Goal: Information Seeking & Learning: Learn about a topic

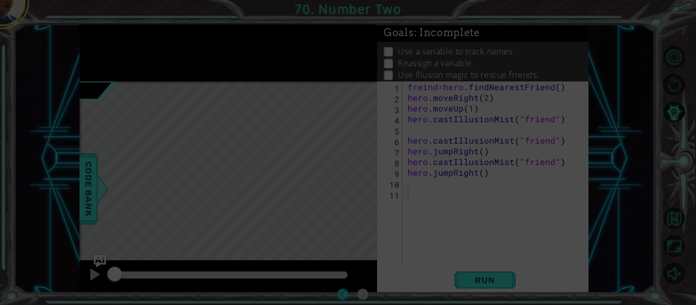
click at [275, 158] on icon at bounding box center [348, 152] width 696 height 305
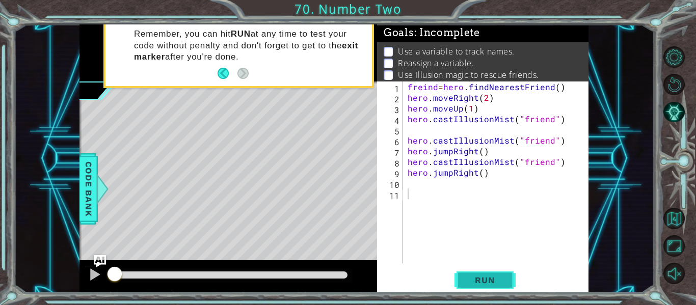
click at [481, 277] on span "Run" at bounding box center [485, 280] width 40 height 10
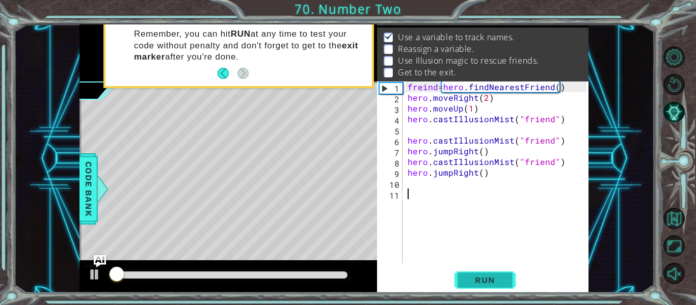
scroll to position [15, 0]
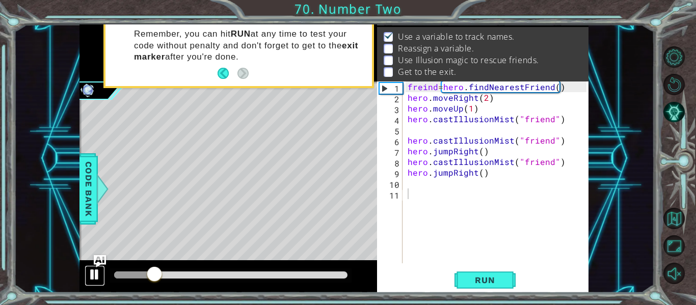
click at [94, 276] on div at bounding box center [94, 274] width 13 height 13
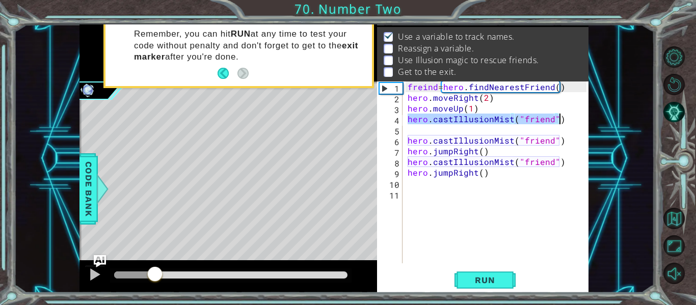
drag, startPoint x: 408, startPoint y: 120, endPoint x: 558, endPoint y: 122, distance: 150.4
click at [558, 122] on div "freind = hero . findNearestFriend ( ) hero . moveRight ( 2 ) hero . moveUp ( 1 …" at bounding box center [499, 183] width 186 height 203
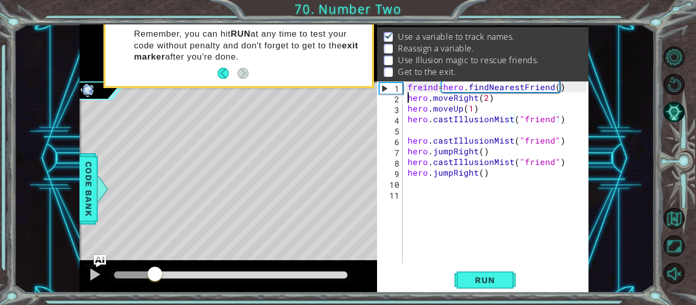
click at [406, 98] on div "freind = hero . findNearestFriend ( ) hero . moveRight ( 2 ) hero . moveUp ( 1 …" at bounding box center [499, 183] width 186 height 203
type textarea "hero.moveRight(2)"
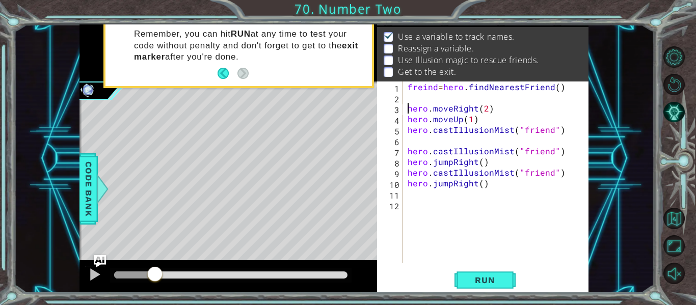
click at [413, 98] on div "freind = hero . findNearestFriend ( ) hero . moveRight ( 2 ) hero . moveUp ( 1 …" at bounding box center [499, 183] width 186 height 203
paste textarea "hero.castIllusionMist("friend")"
click at [497, 275] on span "Run" at bounding box center [485, 280] width 40 height 10
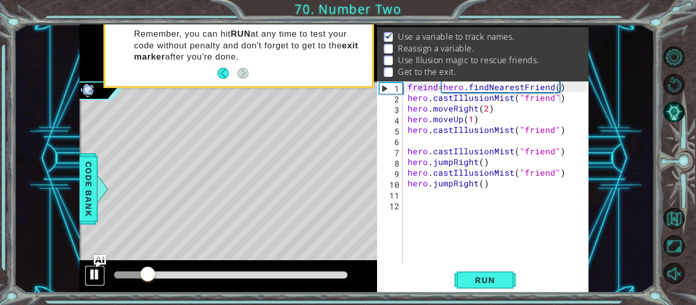
click at [96, 277] on div at bounding box center [94, 274] width 13 height 13
drag, startPoint x: 405, startPoint y: 99, endPoint x: 533, endPoint y: 107, distance: 128.1
click at [533, 107] on div "hero.castIllusionMist("friend") 1 2 3 4 5 6 7 8 9 10 11 12 freind = hero . find…" at bounding box center [481, 173] width 209 height 182
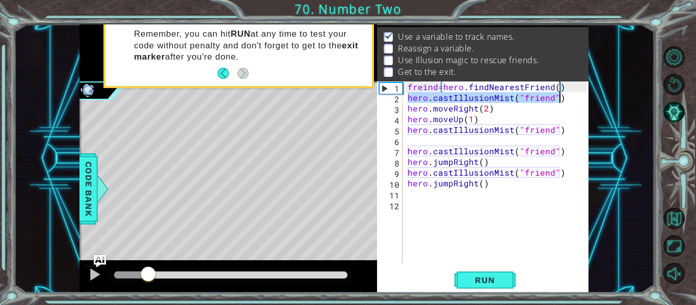
drag, startPoint x: 406, startPoint y: 97, endPoint x: 562, endPoint y: 103, distance: 155.6
click at [562, 103] on div "freind = hero . findNearestFriend ( ) hero . castIllusionMist ( "friend" ) hero…" at bounding box center [499, 183] width 186 height 203
type textarea "hero.castIllusionMist("friend") hero.moveRight(2)"
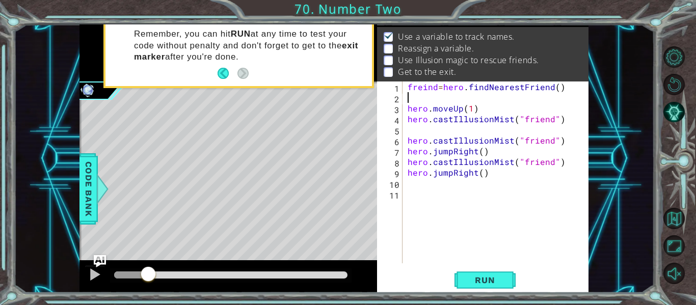
click at [407, 109] on div "freind = hero . findNearestFriend ( ) hero . moveUp ( 1 ) hero . castIllusionMi…" at bounding box center [499, 183] width 186 height 203
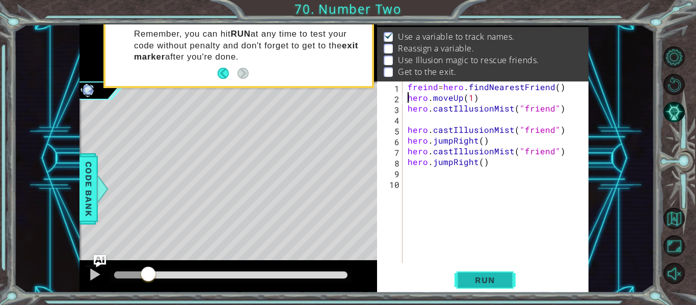
click at [509, 278] on button "Run" at bounding box center [485, 280] width 61 height 21
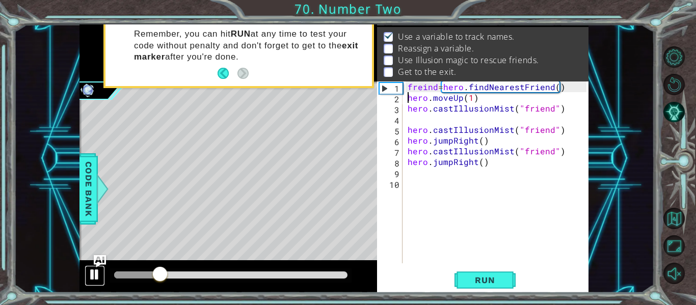
click at [97, 275] on div at bounding box center [94, 274] width 13 height 13
drag, startPoint x: 163, startPoint y: 279, endPoint x: 94, endPoint y: 280, distance: 69.3
click at [94, 280] on div at bounding box center [228, 276] width 298 height 33
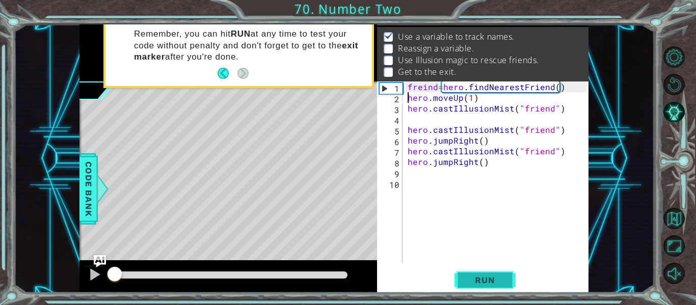
click at [463, 282] on button "Run" at bounding box center [485, 280] width 61 height 21
click at [462, 282] on button "Run" at bounding box center [485, 280] width 61 height 21
click at [91, 276] on div at bounding box center [94, 274] width 13 height 13
click at [405, 131] on div "hero.moveUp(1) 1 2 3 4 5 6 7 8 9 10 freind = hero . findNearestFriend ( ) hero …" at bounding box center [481, 173] width 209 height 182
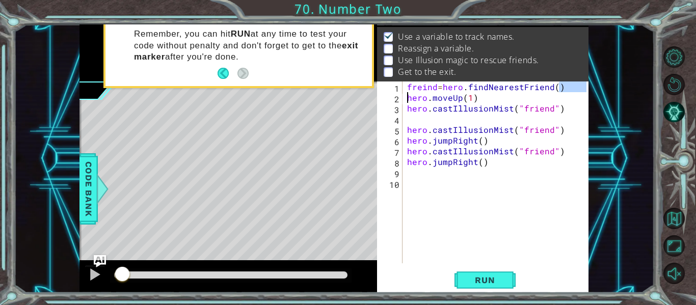
click at [571, 87] on div "freind = hero . findNearestFriend ( ) hero . moveUp ( 1 ) hero . castIllusionMi…" at bounding box center [495, 173] width 181 height 182
click at [505, 276] on span "Run" at bounding box center [485, 280] width 40 height 10
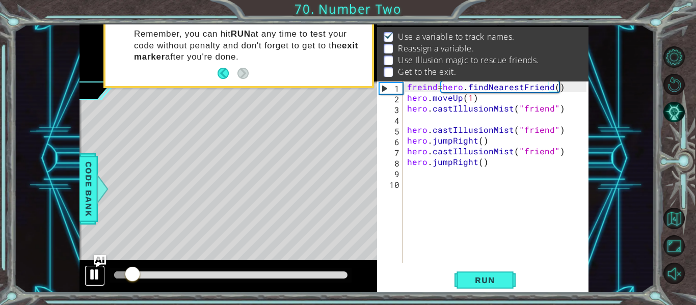
click at [100, 271] on div at bounding box center [94, 274] width 13 height 13
drag, startPoint x: 139, startPoint y: 276, endPoint x: 90, endPoint y: 276, distance: 48.4
click at [90, 276] on div at bounding box center [228, 276] width 298 height 33
click at [95, 260] on img "Ask AI" at bounding box center [99, 261] width 13 height 13
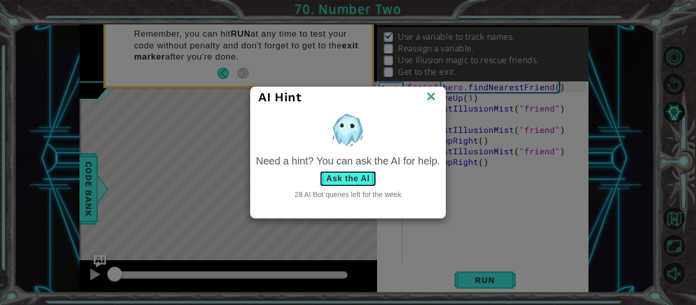
drag, startPoint x: 338, startPoint y: 174, endPoint x: 336, endPoint y: 179, distance: 5.5
click at [336, 179] on button "Ask the AI" at bounding box center [348, 179] width 57 height 16
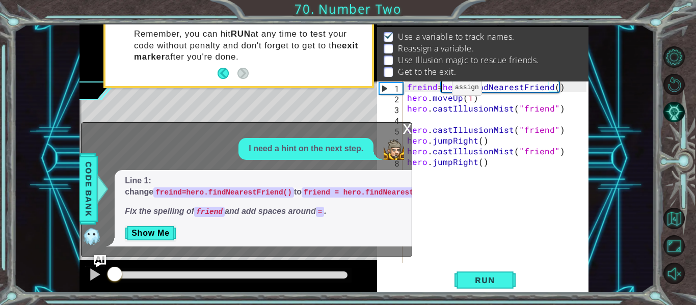
click at [439, 90] on div "freind = hero . findNearestFriend ( ) hero . moveUp ( 1 ) hero . castIllusionMi…" at bounding box center [498, 183] width 187 height 203
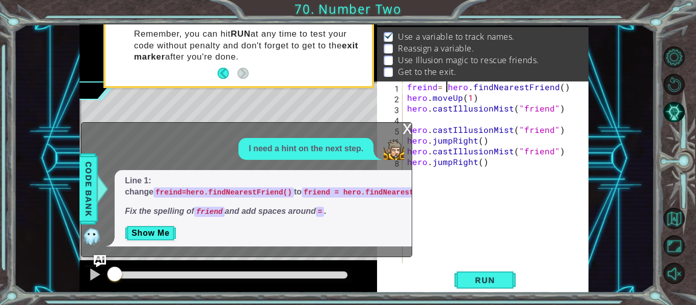
click at [422, 88] on div "freind = hero . findNearestFriend ( ) hero . moveUp ( 1 ) hero . castIllusionMi…" at bounding box center [498, 183] width 187 height 203
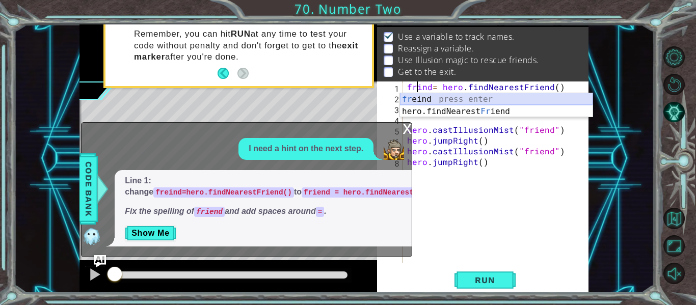
click at [433, 102] on div "fr eind press enter hero.findNearest Fr iend press enter" at bounding box center [496, 117] width 193 height 49
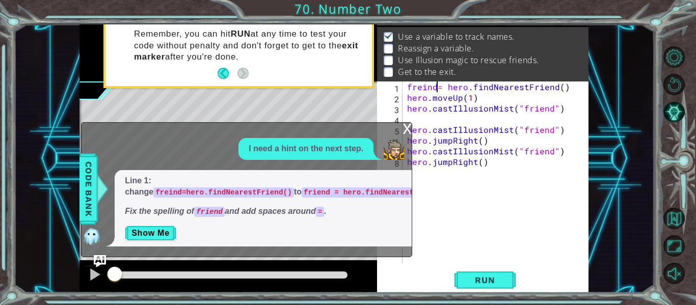
click at [426, 89] on div "freind = hero . findNearestFriend ( ) hero . moveUp ( 1 ) hero . castIllusionMi…" at bounding box center [498, 183] width 187 height 203
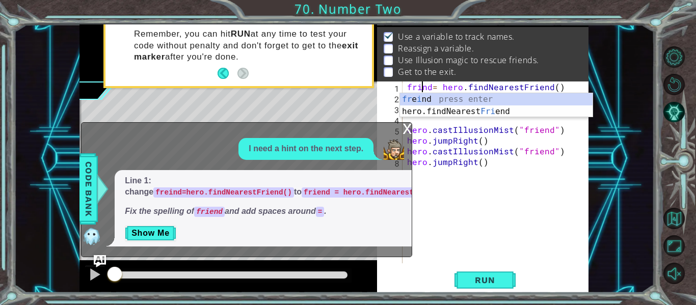
scroll to position [0, 2]
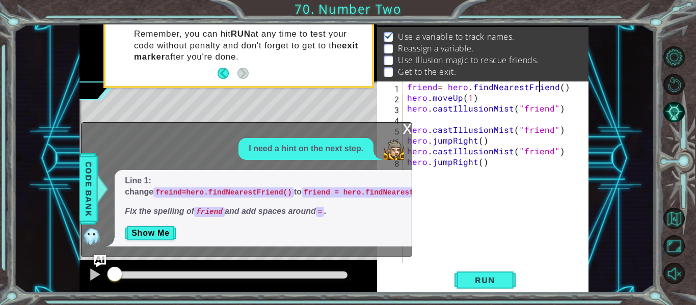
click at [538, 88] on div "friend = hero . findNearestFriend ( ) hero . moveUp ( 1 ) hero . castIllusionMi…" at bounding box center [498, 183] width 187 height 203
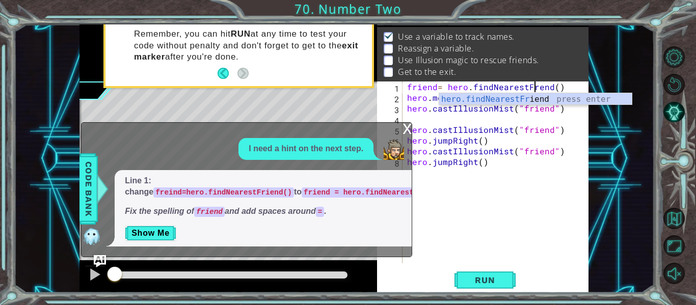
scroll to position [0, 9]
click at [498, 284] on span "Run" at bounding box center [485, 280] width 40 height 10
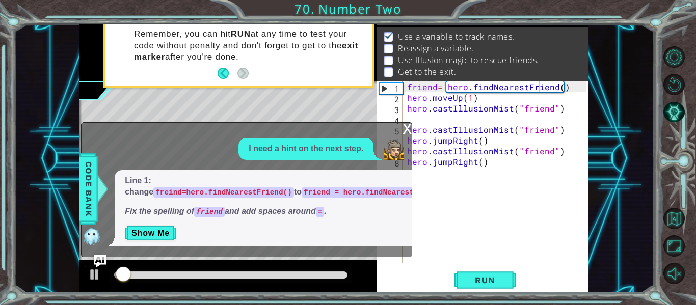
click at [404, 133] on div "x" at bounding box center [407, 128] width 9 height 10
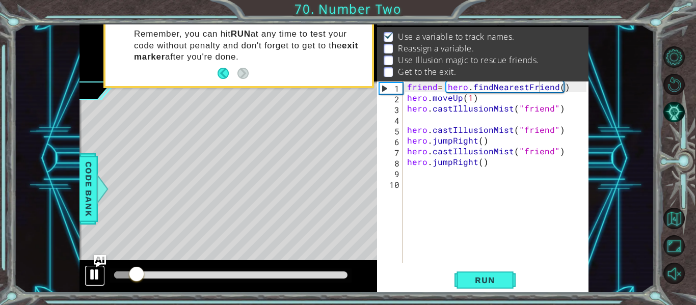
click at [98, 276] on div at bounding box center [94, 274] width 13 height 13
click at [409, 100] on div "friend = hero . findNearestFriend ( ) hero . moveUp ( 1 ) hero . castIllusionMi…" at bounding box center [498, 183] width 187 height 203
click at [401, 99] on div "2" at bounding box center [390, 99] width 23 height 11
click at [408, 99] on div "friend = hero . findNearestFriend ( ) hero . moveUp ( 1 ) hero . castIllusionMi…" at bounding box center [498, 183] width 187 height 203
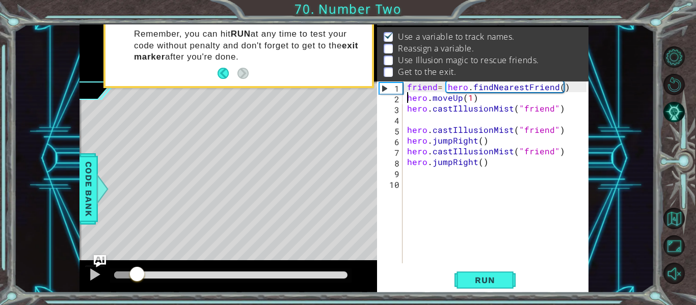
click at [408, 100] on div "friend = hero . findNearestFriend ( ) hero . moveUp ( 1 ) hero . castIllusionMi…" at bounding box center [498, 183] width 187 height 203
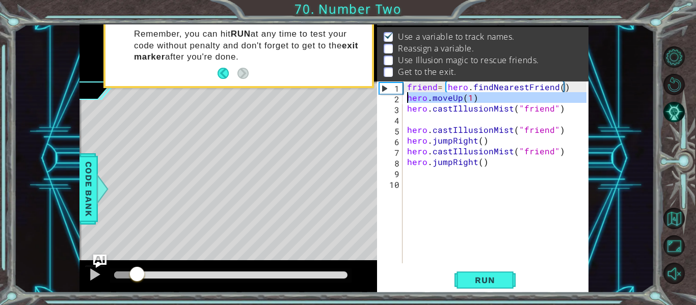
click at [103, 260] on img "Ask AI" at bounding box center [99, 261] width 13 height 13
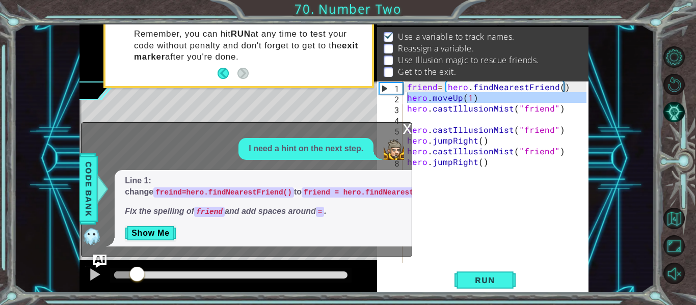
click at [105, 262] on img "Ask AI" at bounding box center [99, 261] width 13 height 13
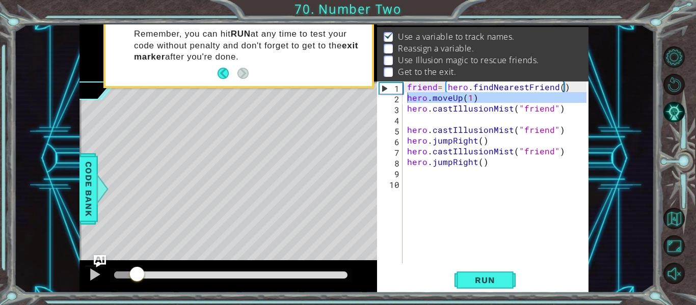
click at [92, 261] on div at bounding box center [228, 276] width 298 height 33
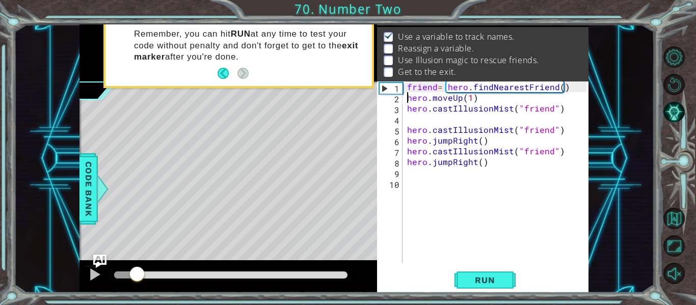
click at [94, 260] on img "Ask AI" at bounding box center [99, 261] width 13 height 13
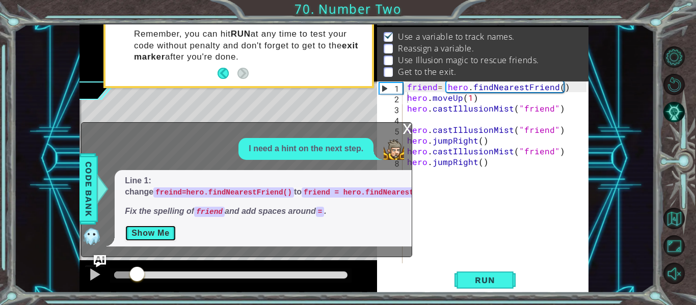
click at [169, 236] on button "Show Me" at bounding box center [150, 233] width 51 height 16
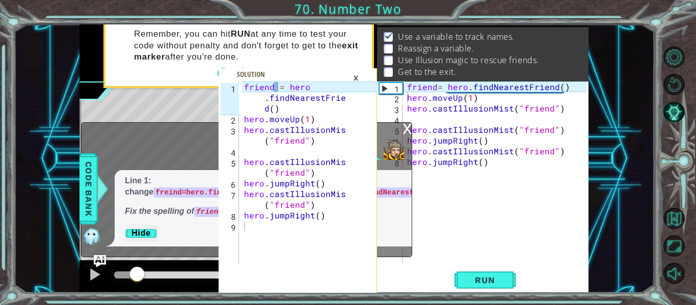
click at [356, 77] on div "×" at bounding box center [356, 77] width 16 height 17
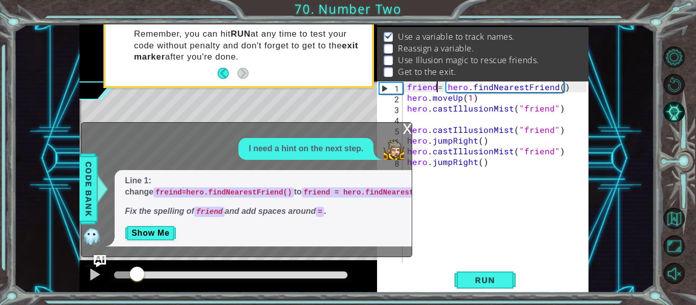
click at [436, 89] on div "friend = hero . findNearestFriend ( ) hero . moveUp ( 1 ) hero . castIllusionMi…" at bounding box center [498, 183] width 187 height 203
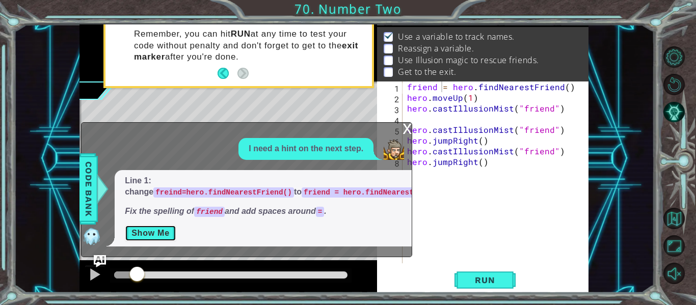
click at [163, 232] on button "Show Me" at bounding box center [150, 233] width 51 height 16
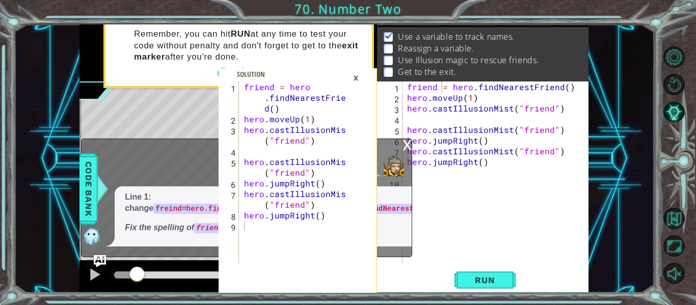
click at [511, 129] on div "friend = hero . findNearestFriend ( ) hero . moveUp ( 1 ) hero . castIllusionMi…" at bounding box center [498, 183] width 187 height 203
click at [609, 218] on div "1 2 3 4 5 6 7 8 9 friend = hero . findNearestFrien d ( ) hero . moveUp ( 1 ) he…" at bounding box center [334, 158] width 641 height 269
click at [508, 290] on button "Run" at bounding box center [485, 280] width 61 height 21
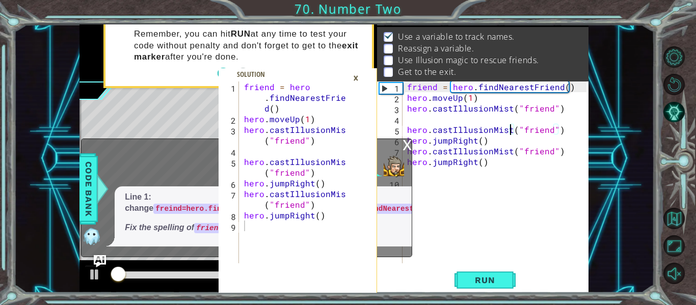
click at [354, 78] on div "×" at bounding box center [356, 77] width 16 height 17
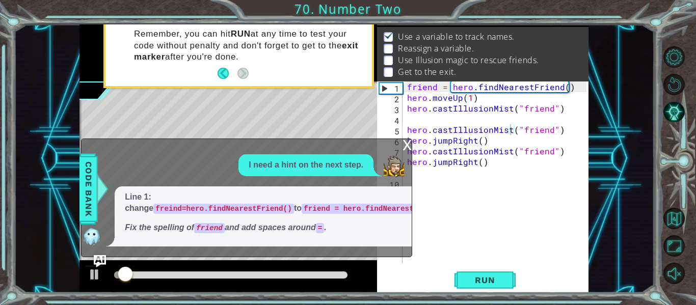
click at [409, 146] on div "x" at bounding box center [407, 144] width 9 height 10
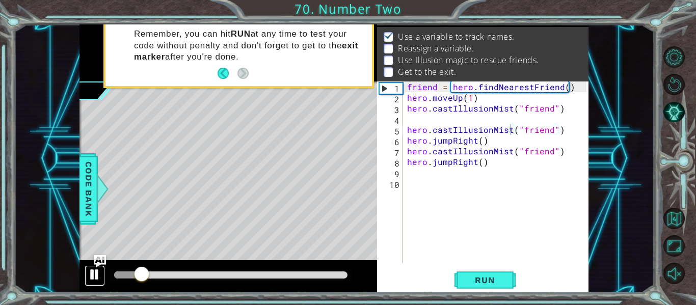
click at [94, 275] on div at bounding box center [94, 274] width 13 height 13
drag, startPoint x: 462, startPoint y: 98, endPoint x: 449, endPoint y: 102, distance: 12.7
click at [449, 102] on div "friend = hero . findNearestFriend ( ) hero . moveUp ( 1 ) hero . castIllusionMi…" at bounding box center [498, 183] width 187 height 203
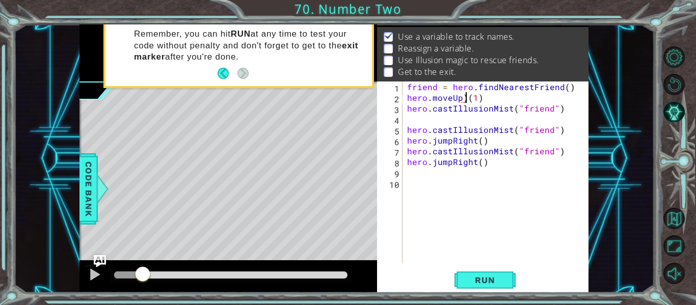
click at [464, 98] on div "friend = hero . findNearestFriend ( ) hero . moveUp ) ( 1 ) hero . castIllusion…" at bounding box center [498, 183] width 187 height 203
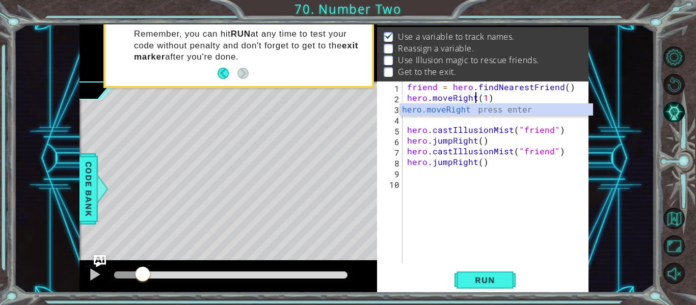
scroll to position [0, 5]
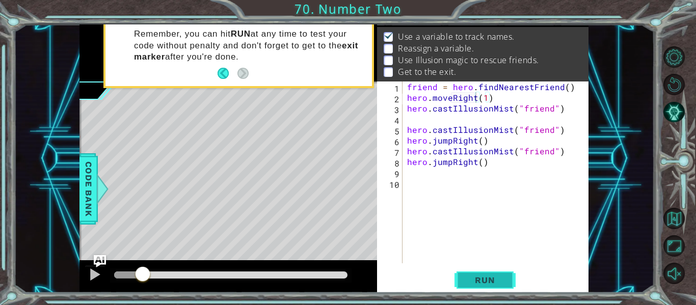
click at [478, 282] on span "Run" at bounding box center [485, 280] width 40 height 10
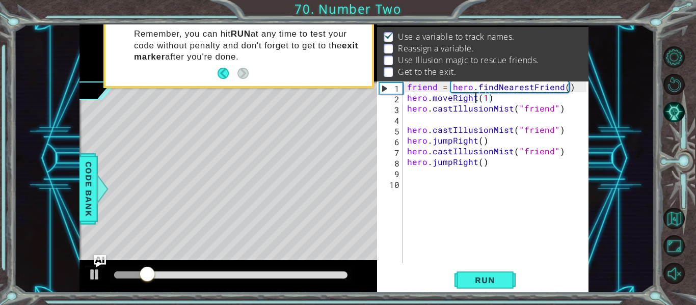
click at [485, 99] on div "friend = hero . findNearestFriend ( ) hero . moveRight ( 1 ) hero . castIllusio…" at bounding box center [498, 183] width 187 height 203
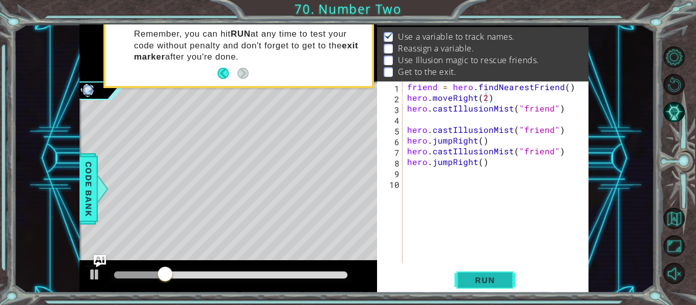
click at [473, 283] on span "Run" at bounding box center [485, 280] width 40 height 10
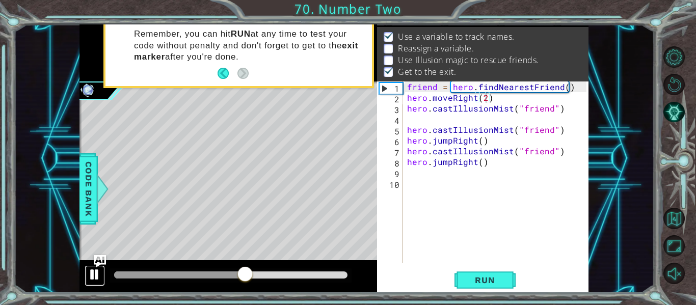
click at [91, 272] on div at bounding box center [94, 274] width 13 height 13
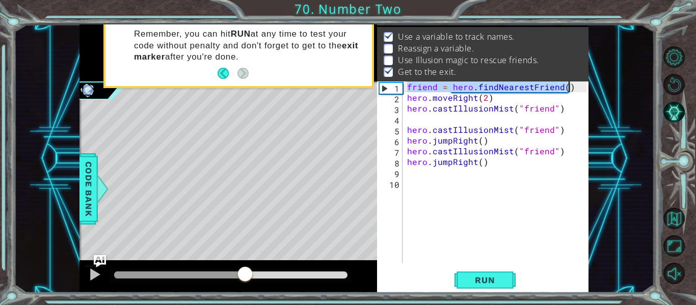
drag, startPoint x: 407, startPoint y: 87, endPoint x: 581, endPoint y: 84, distance: 174.3
click at [581, 84] on div "friend = hero . findNearestFriend ( ) hero . moveRight ( 2 ) hero . castIllusio…" at bounding box center [498, 183] width 187 height 203
click at [406, 98] on div "friend = hero . findNearestFriend ( ) hero . moveRight ( 2 ) hero . castIllusio…" at bounding box center [498, 183] width 187 height 203
drag, startPoint x: 405, startPoint y: 86, endPoint x: 574, endPoint y: 91, distance: 169.3
click at [574, 91] on div "friend = hero . findNearestFriend ( ) hero . moveRight ( 2 ) hero . castIllusio…" at bounding box center [498, 183] width 187 height 203
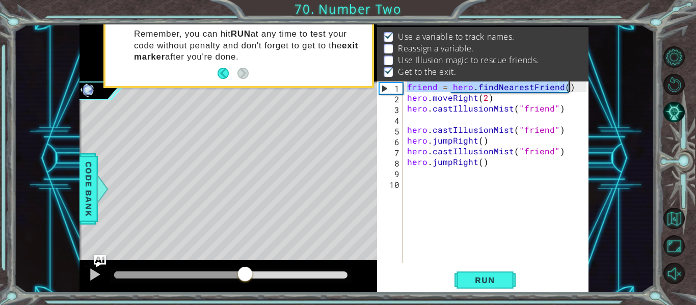
type textarea "friend = hero.findNearestFriend()"
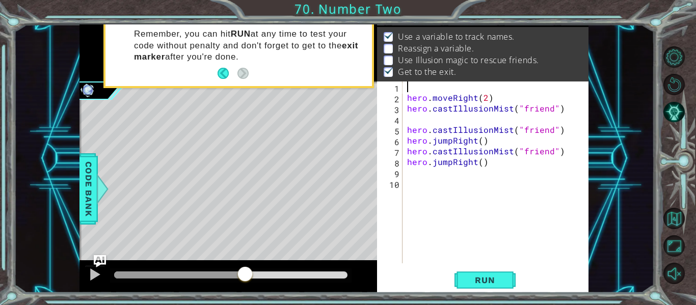
click at [407, 100] on div "hero . moveRight ( 2 ) hero . castIllusionMist ( "friend" ) hero . castIllusion…" at bounding box center [498, 183] width 187 height 203
click at [409, 104] on div "hero . moveRight ( 2 ) hero . castIllusionMist ( "friend" ) hero . castIllusion…" at bounding box center [498, 183] width 187 height 203
type textarea "hero.castIllusionMist("friend")"
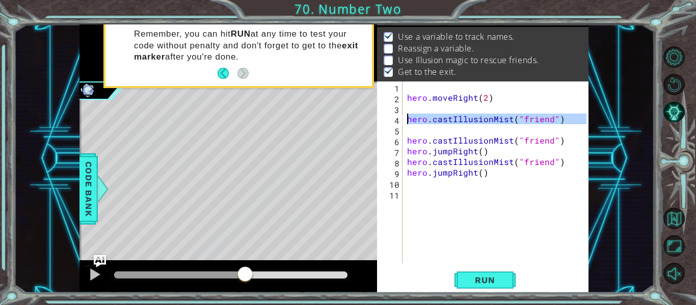
drag, startPoint x: 408, startPoint y: 104, endPoint x: 393, endPoint y: 119, distance: 20.9
click at [393, 119] on div "4" at bounding box center [390, 120] width 23 height 11
type textarea "hero.castIllusionMist("friend")"
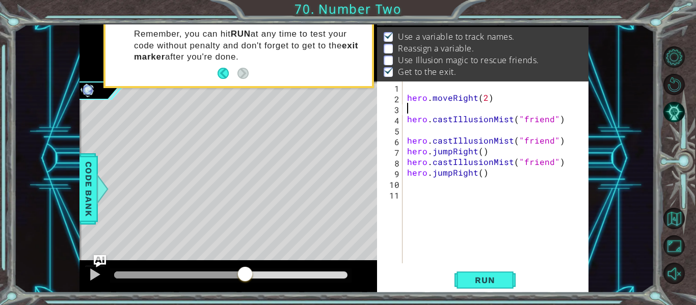
click at [411, 104] on div "hero . moveRight ( 2 ) hero . castIllusionMist ( "friend" ) hero . castIllusion…" at bounding box center [498, 183] width 187 height 203
paste textarea "friend = hero.findNearestFriend()"
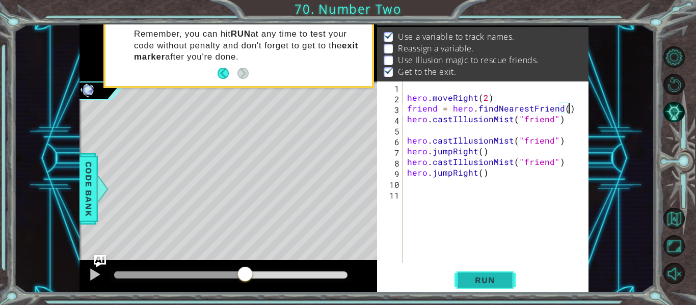
click at [478, 286] on button "Run" at bounding box center [485, 280] width 61 height 21
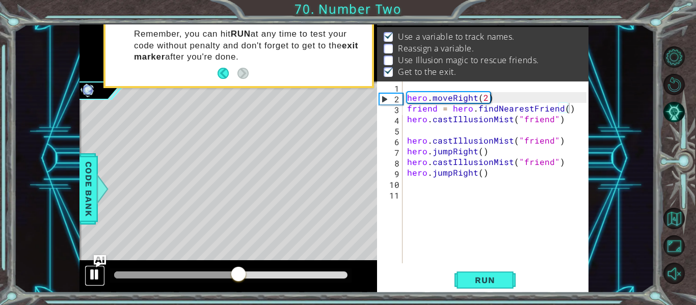
click at [88, 279] on div at bounding box center [94, 274] width 13 height 13
click at [506, 279] on button "Run" at bounding box center [485, 280] width 61 height 21
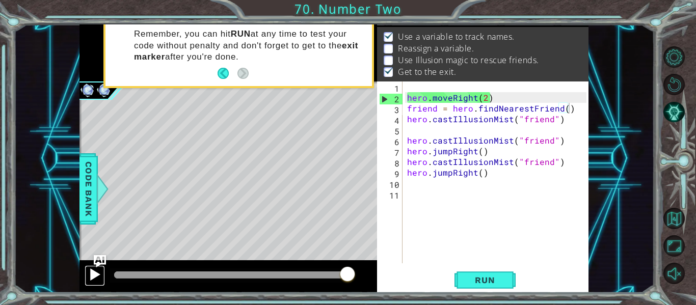
click at [90, 281] on div at bounding box center [94, 274] width 13 height 13
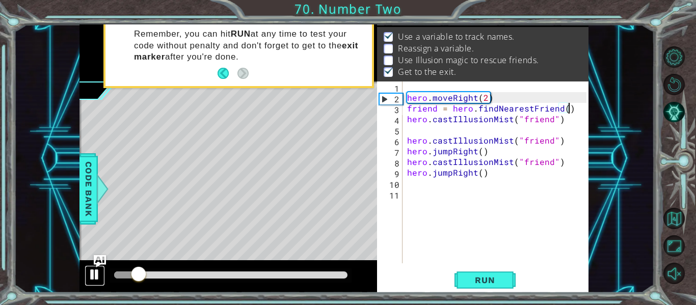
click at [94, 276] on div at bounding box center [94, 274] width 13 height 13
click at [405, 107] on div "hero . moveRight ( 2 ) friend = hero . findNearestFriend ( ) hero . castIllusio…" at bounding box center [498, 183] width 187 height 203
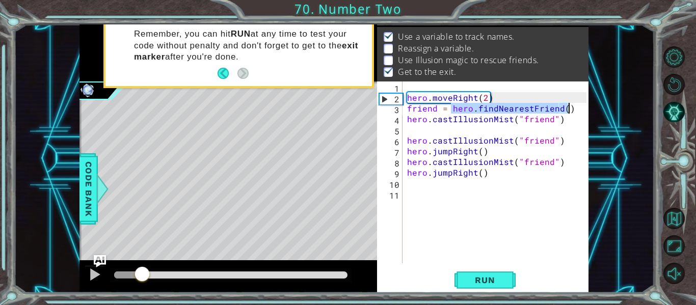
drag, startPoint x: 449, startPoint y: 108, endPoint x: 567, endPoint y: 113, distance: 117.3
click at [567, 113] on div "hero . moveRight ( 2 ) friend = hero . findNearestFriend ( ) hero . castIllusio…" at bounding box center [498, 183] width 187 height 203
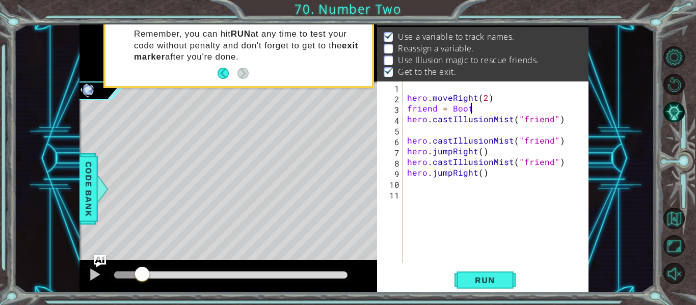
scroll to position [0, 4]
click at [505, 274] on button "Run" at bounding box center [485, 280] width 61 height 21
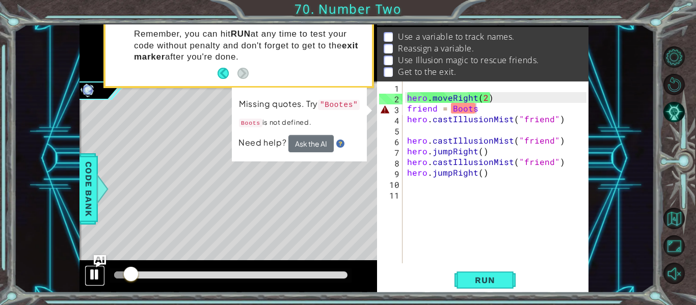
click at [91, 281] on div at bounding box center [94, 274] width 13 height 13
click at [452, 108] on div "hero . moveRight ( 2 ) friend = Boots hero . castIllusionMist ( "friend" ) hero…" at bounding box center [498, 183] width 187 height 203
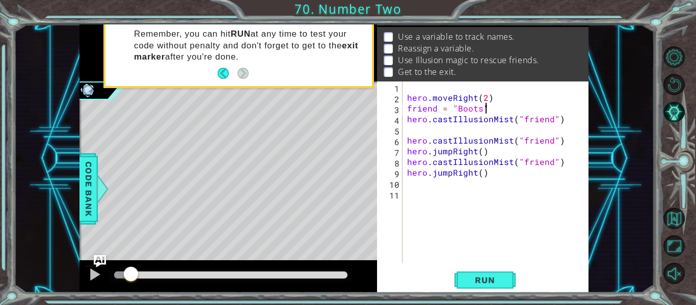
scroll to position [0, 5]
click at [503, 274] on button "Run" at bounding box center [485, 280] width 61 height 21
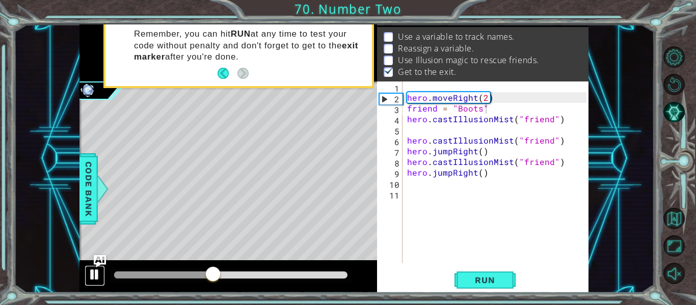
click at [96, 278] on div at bounding box center [94, 274] width 13 height 13
click at [484, 111] on div "hero . moveRight ( 2 ) friend = "Boots" hero . castIllusionMist ( "friend" ) he…" at bounding box center [498, 183] width 187 height 203
drag, startPoint x: 484, startPoint y: 111, endPoint x: 453, endPoint y: 108, distance: 31.3
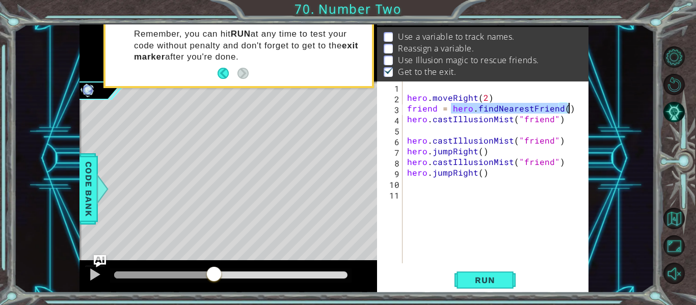
click at [544, 113] on div "hero . moveRight ( 2 ) friend = hero . findNearestFriend ( ) hero . castIllusio…" at bounding box center [495, 173] width 181 height 182
click at [494, 281] on span "Run" at bounding box center [485, 280] width 40 height 10
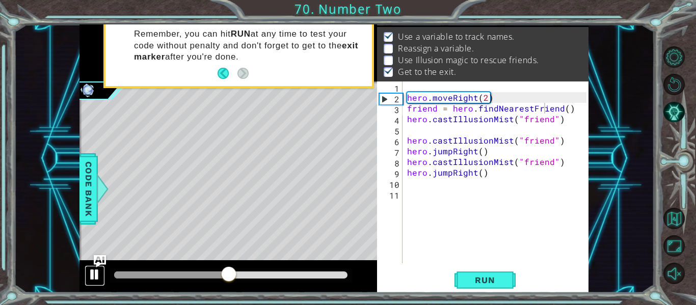
click at [89, 280] on div at bounding box center [94, 274] width 13 height 13
click at [498, 96] on div "hero . moveRight ( 2 ) friend = hero . findNearestFriend ( ) hero . castIllusio…" at bounding box center [498, 183] width 187 height 203
type textarea "hero.moveRight(2)"
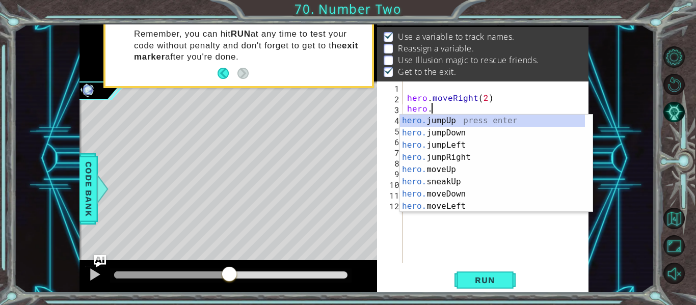
scroll to position [0, 1]
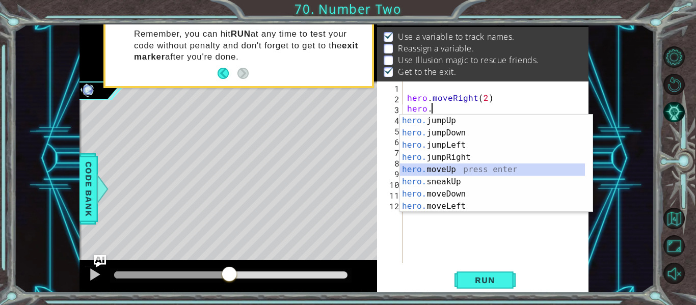
click at [480, 172] on div "hero. jumpUp press enter hero. jumpDown press enter hero. jumpLeft press enter …" at bounding box center [492, 176] width 185 height 122
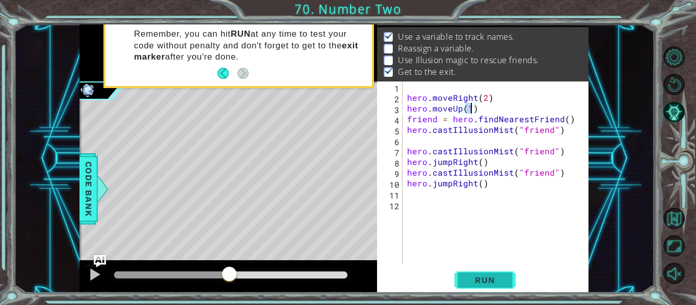
click at [486, 286] on button "Run" at bounding box center [485, 280] width 61 height 21
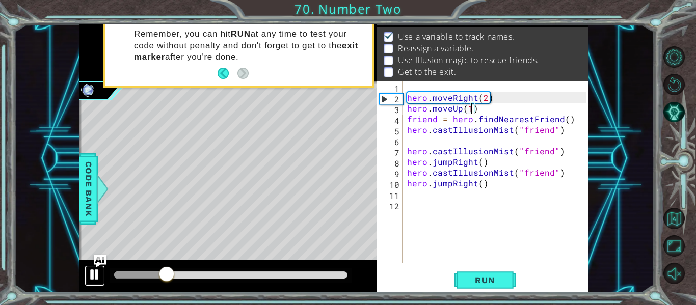
click at [93, 280] on div at bounding box center [94, 274] width 13 height 13
click at [553, 131] on div "hero . moveRight ( 2 ) hero . moveUp ( 1 ) friend = hero . findNearestFriend ( …" at bounding box center [498, 183] width 187 height 203
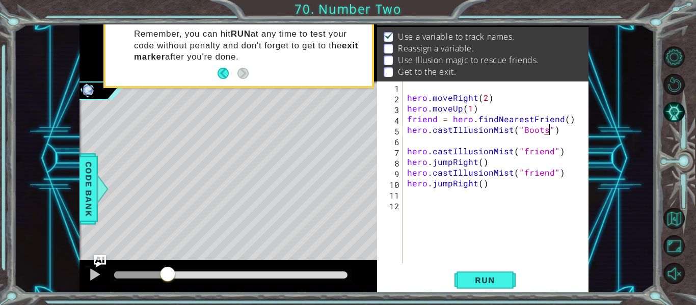
scroll to position [0, 9]
click at [502, 284] on span "Run" at bounding box center [485, 280] width 40 height 10
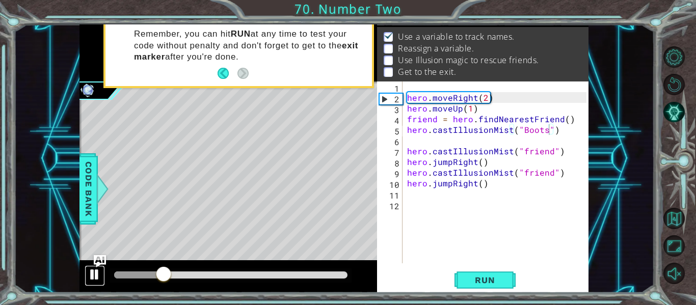
click at [90, 276] on div at bounding box center [94, 274] width 13 height 13
drag, startPoint x: 160, startPoint y: 271, endPoint x: 40, endPoint y: 262, distance: 120.0
click at [40, 262] on div "1 2 3 4 5 6 7 8 9 friend = hero . findNearestFrien d ( ) hero . moveUp ( 1 ) he…" at bounding box center [334, 158] width 641 height 269
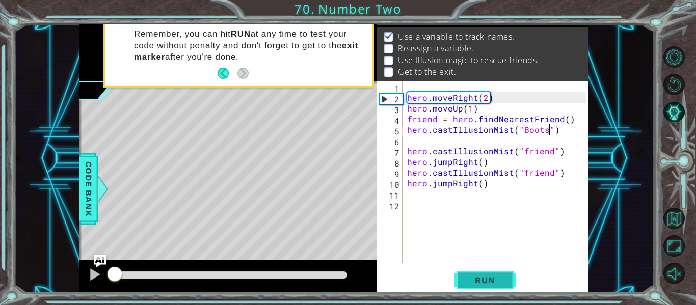
click at [497, 279] on span "Run" at bounding box center [485, 280] width 40 height 10
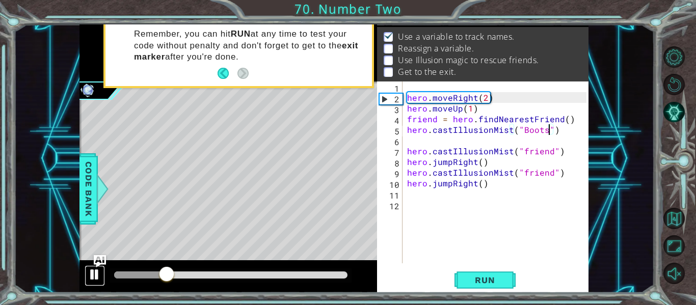
click at [91, 280] on div at bounding box center [94, 274] width 13 height 13
click at [539, 129] on div "hero . moveRight ( 2 ) hero . moveUp ( 1 ) friend = hero . findNearestFriend ( …" at bounding box center [498, 183] width 187 height 203
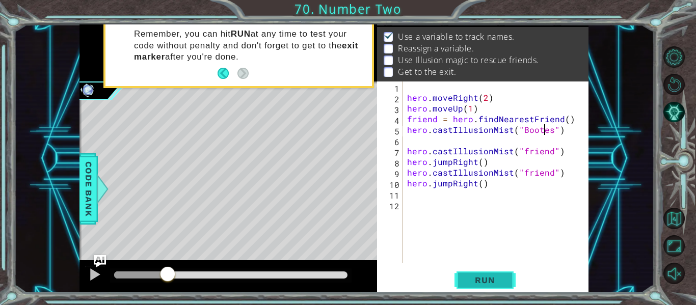
type textarea "hero.castIllusionMist("Bootes")"
click at [490, 284] on span "Run" at bounding box center [485, 280] width 40 height 10
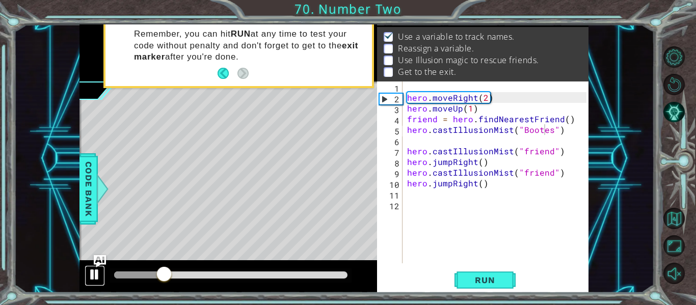
click at [91, 271] on div at bounding box center [94, 274] width 13 height 13
click at [424, 146] on div "hero . moveRight ( 2 ) hero . moveUp ( 1 ) friend = hero . findNearestFriend ( …" at bounding box center [498, 183] width 187 height 203
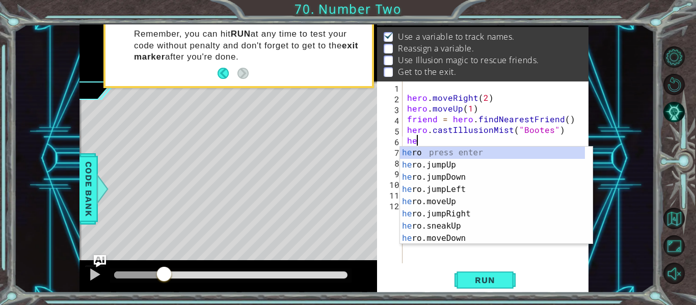
scroll to position [0, 1]
type textarea "hero"
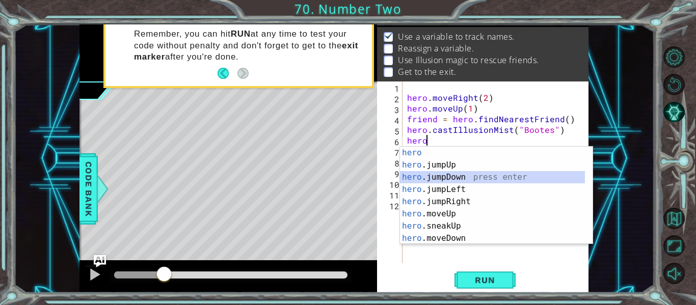
click at [460, 180] on div "hero press enter hero .jumpUp press enter hero .jumpDown press enter hero .jump…" at bounding box center [492, 208] width 185 height 122
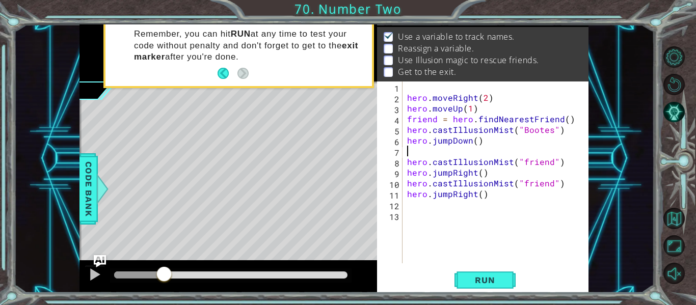
type textarea "h"
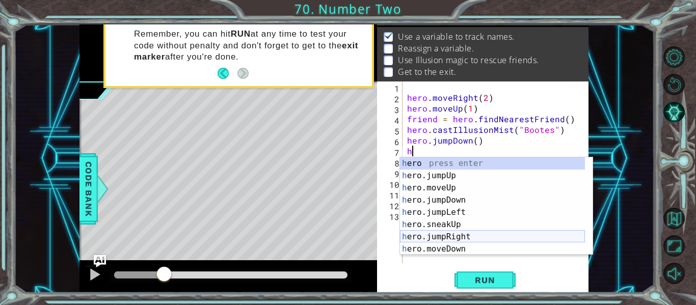
click at [481, 235] on div "h ero press enter h ero.jumpUp press enter h ero.moveUp press enter h ero.jumpD…" at bounding box center [492, 218] width 185 height 122
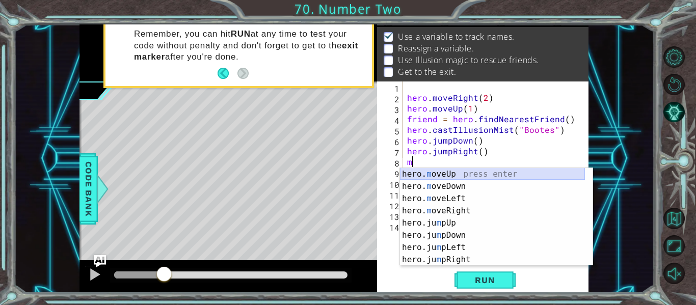
click at [462, 175] on div "hero. m oveUp press enter hero. m oveDown press enter hero. m oveLeft press ent…" at bounding box center [492, 229] width 185 height 122
type textarea "hero.moveUp(1)"
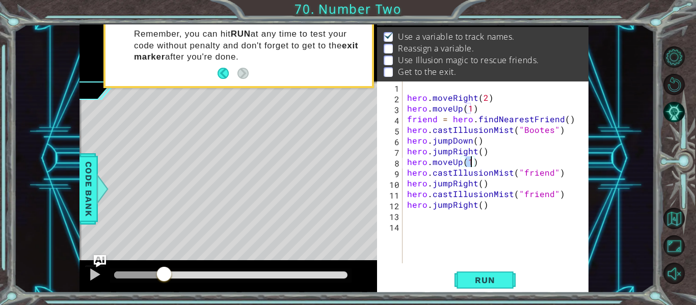
click at [477, 167] on div "hero . moveRight ( 2 ) hero . moveUp ( 1 ) friend = hero . findNearestFriend ( …" at bounding box center [498, 183] width 187 height 203
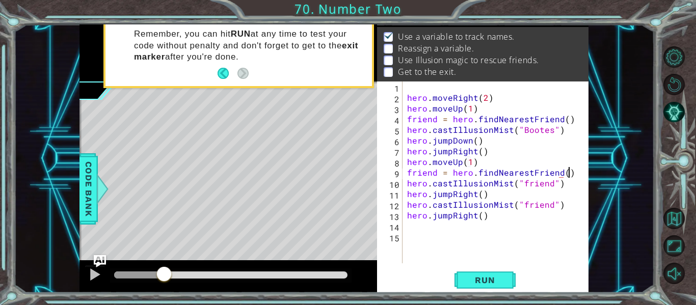
scroll to position [0, 10]
click at [555, 185] on div "hero . moveRight ( 2 ) hero . moveUp ( 1 ) friend = hero . findNearestFriend ( …" at bounding box center [498, 183] width 187 height 203
click at [554, 187] on div "hero . moveRight ( 2 ) hero . moveUp ( 1 ) friend = hero . findNearestFriend ( …" at bounding box center [498, 183] width 187 height 203
click at [513, 282] on button "Run" at bounding box center [485, 280] width 61 height 21
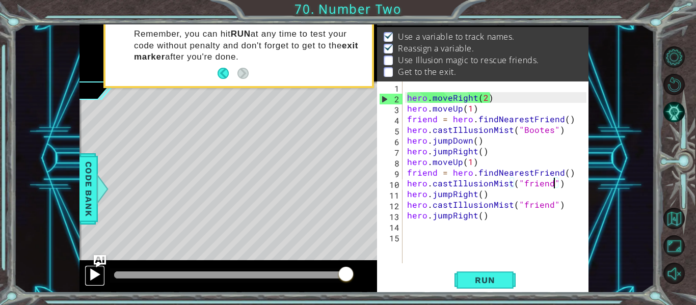
click at [95, 277] on div at bounding box center [94, 274] width 13 height 13
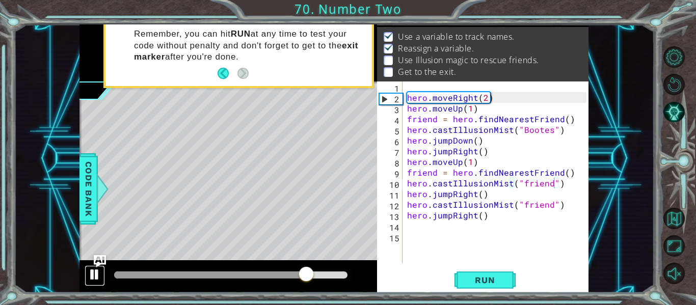
click at [90, 273] on div at bounding box center [94, 274] width 13 height 13
click at [451, 141] on div "hero . moveRight ( 2 ) hero . moveUp ( 1 ) friend = hero . findNearestFriend ( …" at bounding box center [498, 183] width 187 height 203
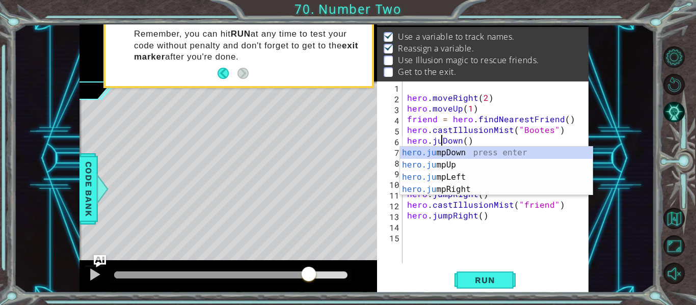
scroll to position [0, 3]
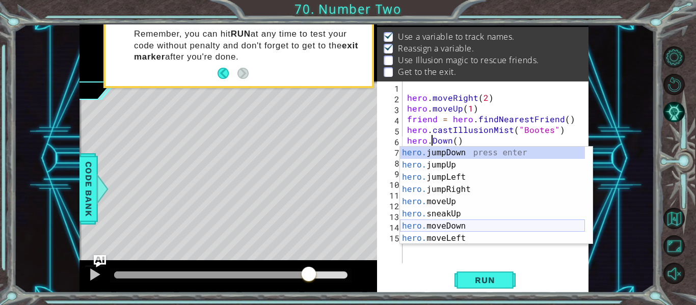
click at [448, 222] on div "hero. jumpDown press enter hero. jumpUp press enter hero. jumpLeft press enter …" at bounding box center [492, 208] width 185 height 122
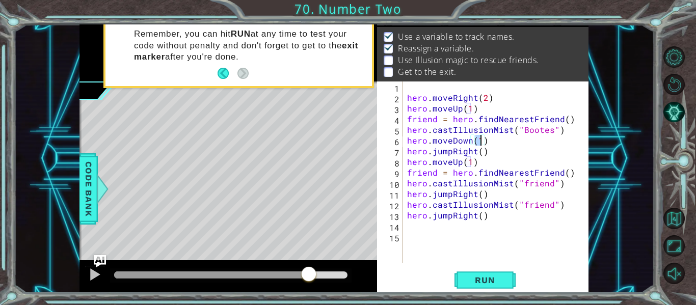
scroll to position [0, 5]
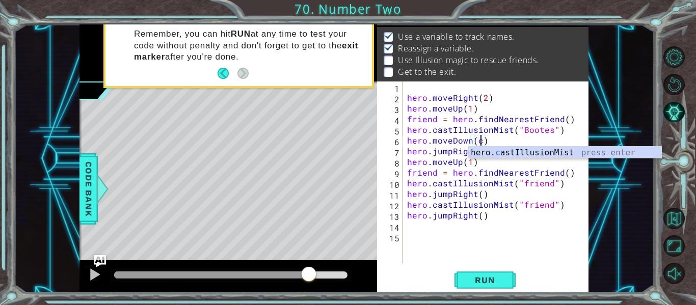
type textarea "hero.moveDown()"
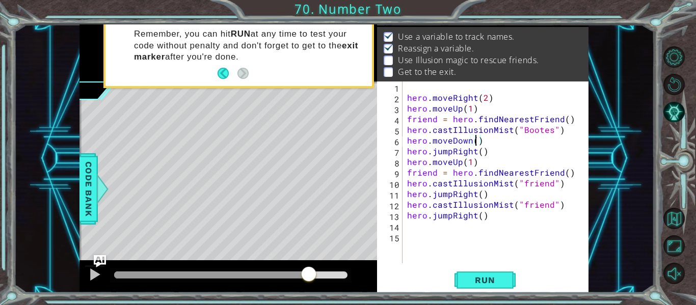
scroll to position [0, 4]
click at [474, 222] on div "hero . moveRight ( 2 ) hero . moveUp ( 1 ) friend = hero . findNearestFriend ( …" at bounding box center [498, 183] width 187 height 203
click at [490, 277] on span "Run" at bounding box center [485, 280] width 40 height 10
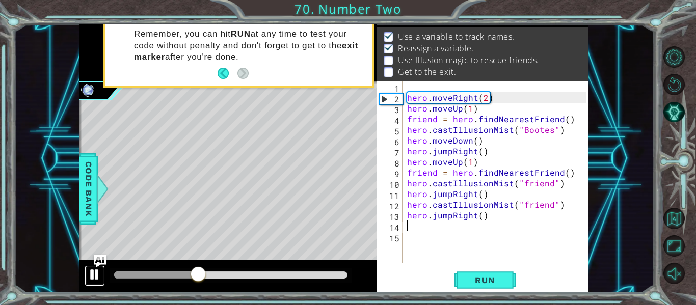
click at [98, 270] on div at bounding box center [94, 274] width 13 height 13
drag, startPoint x: 514, startPoint y: 182, endPoint x: 554, endPoint y: 185, distance: 39.9
click at [554, 185] on div "hero . moveRight ( 2 ) hero . moveUp ( 1 ) friend = hero . findNearestFriend ( …" at bounding box center [498, 183] width 187 height 203
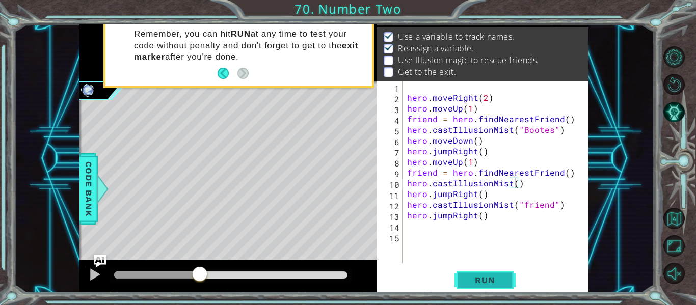
click at [493, 275] on button "Run" at bounding box center [485, 280] width 61 height 21
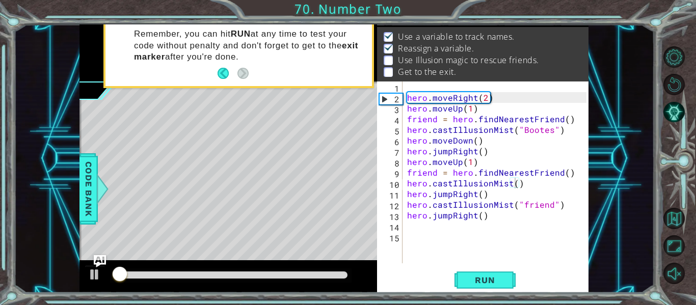
drag, startPoint x: 129, startPoint y: 271, endPoint x: 142, endPoint y: 272, distance: 12.8
click at [142, 272] on div at bounding box center [231, 276] width 242 height 14
drag, startPoint x: 186, startPoint y: 272, endPoint x: 192, endPoint y: 272, distance: 6.1
click at [192, 272] on div at bounding box center [192, 275] width 18 height 18
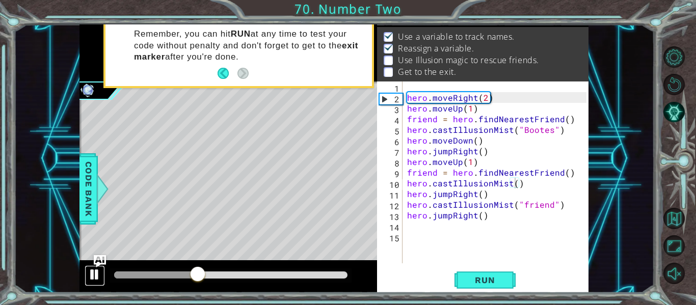
click at [97, 273] on div at bounding box center [94, 274] width 13 height 13
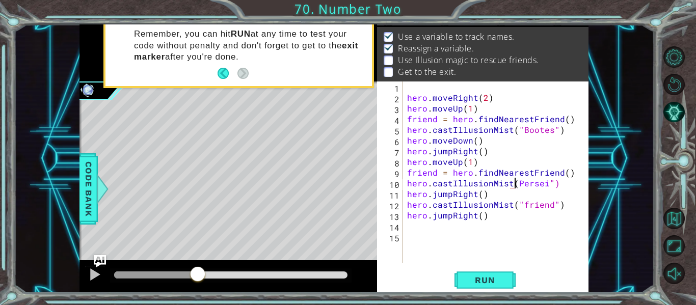
scroll to position [0, 7]
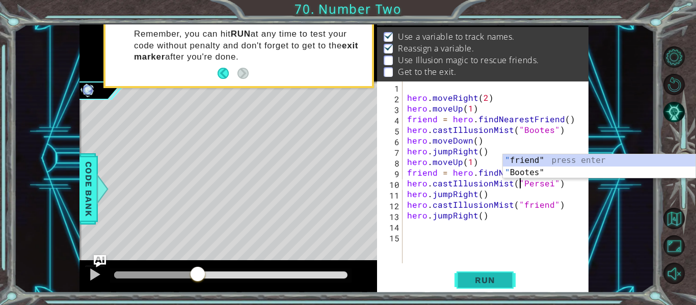
click at [483, 276] on span "Run" at bounding box center [485, 280] width 40 height 10
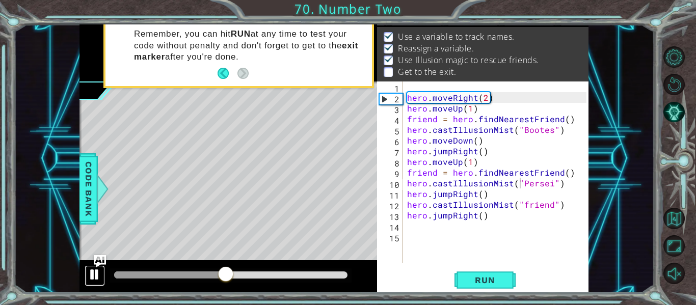
click at [97, 270] on div at bounding box center [94, 274] width 13 height 13
click at [472, 195] on div "hero . moveRight ( 2 ) hero . moveUp ( 1 ) friend = hero . findNearestFriend ( …" at bounding box center [498, 183] width 187 height 203
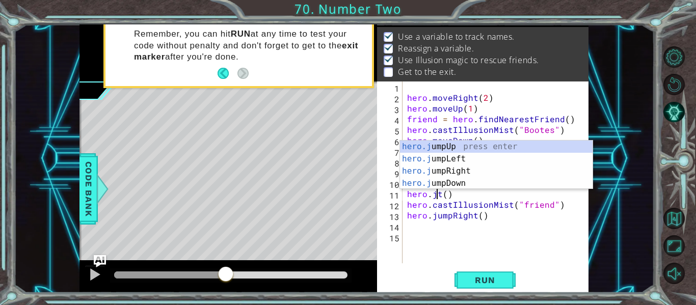
scroll to position [0, 2]
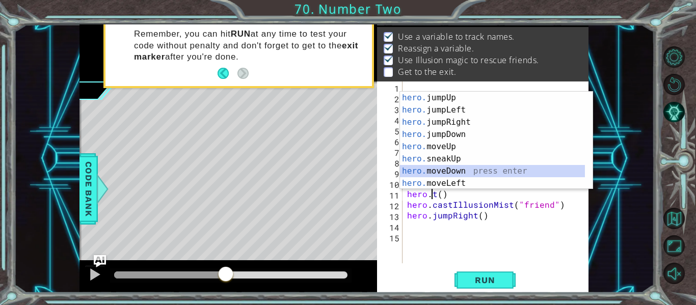
click at [473, 172] on div "hero. jumpUp press enter hero. jumpLeft press enter hero. jumpRight press enter…" at bounding box center [492, 153] width 185 height 122
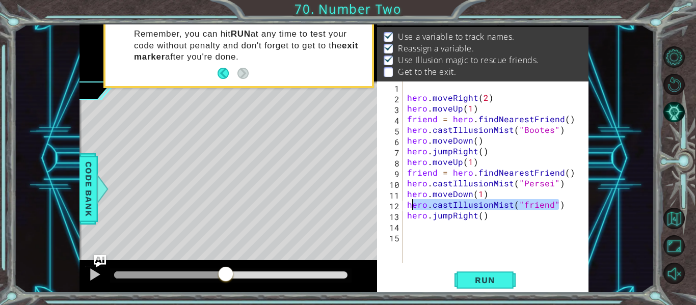
drag, startPoint x: 558, startPoint y: 205, endPoint x: 411, endPoint y: 207, distance: 147.3
click at [411, 207] on div "hero . moveRight ( 2 ) hero . moveUp ( 1 ) friend = hero . findNearestFriend ( …" at bounding box center [498, 183] width 187 height 203
click at [411, 207] on div "hero . moveRight ( 2 ) hero . moveUp ( 1 ) friend = hero . findNearestFriend ( …" at bounding box center [495, 173] width 181 height 182
type textarea "ero.castIllusionMist("friend")"
drag, startPoint x: 556, startPoint y: 203, endPoint x: 402, endPoint y: 207, distance: 155.0
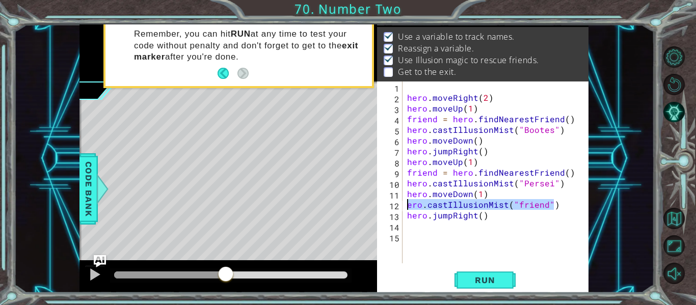
click at [402, 207] on div "ero.castIllusionMist("friend") 1 2 3 4 5 6 7 8 9 10 11 12 13 14 15 hero . moveR…" at bounding box center [481, 173] width 209 height 182
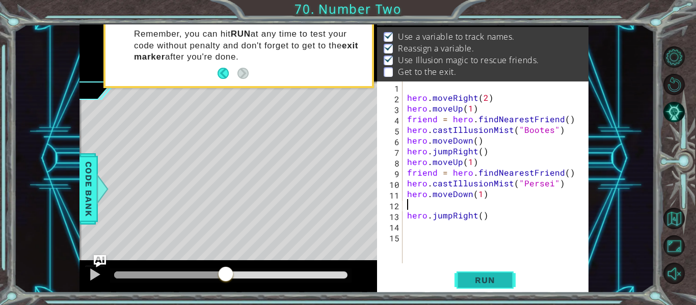
click at [484, 279] on span "Run" at bounding box center [485, 280] width 40 height 10
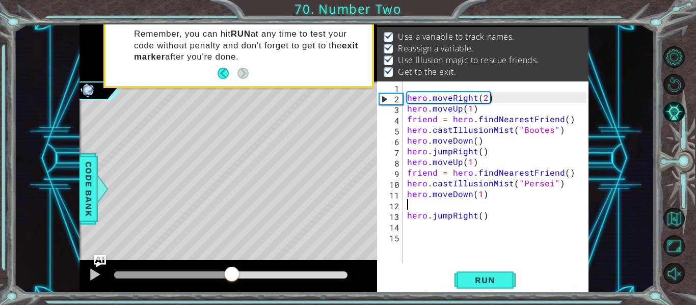
drag, startPoint x: 123, startPoint y: 275, endPoint x: 406, endPoint y: 285, distance: 282.5
click at [406, 285] on div "1 2 3 4 5 6 7 8 9 friend = hero . findNearestFrien d ( ) hero . moveUp ( 1 ) he…" at bounding box center [333, 158] width 509 height 269
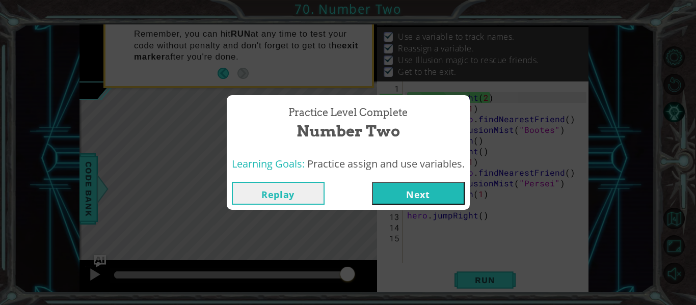
click at [422, 198] on button "Next" at bounding box center [418, 193] width 93 height 23
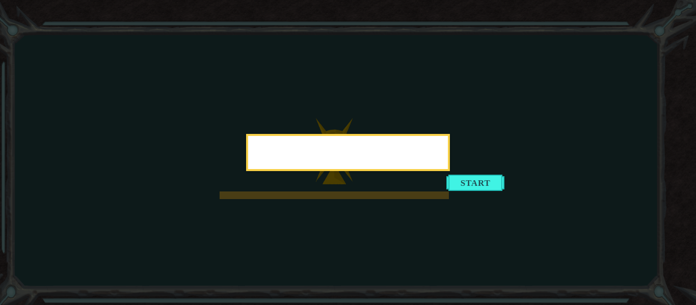
click at [450, 171] on div at bounding box center [348, 152] width 204 height 37
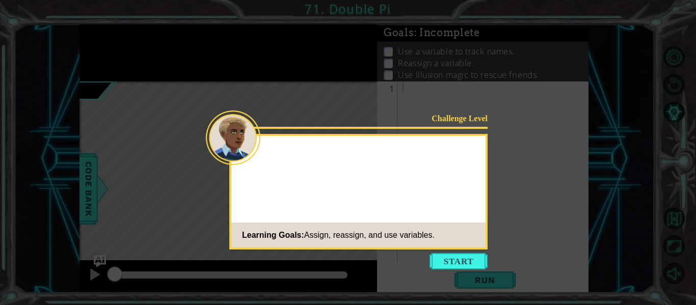
click at [439, 262] on button "Start" at bounding box center [459, 261] width 58 height 16
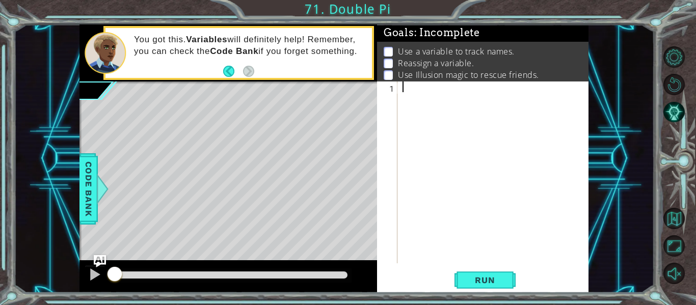
click at [414, 85] on div at bounding box center [496, 183] width 191 height 203
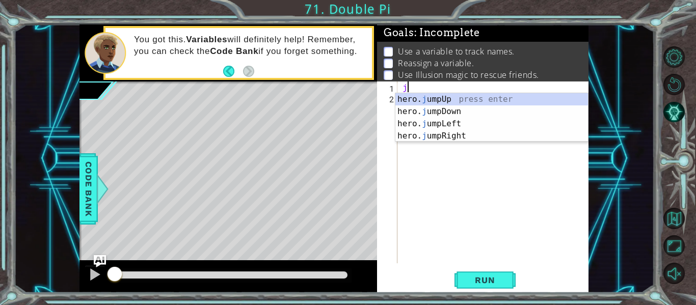
type textarea "ju"
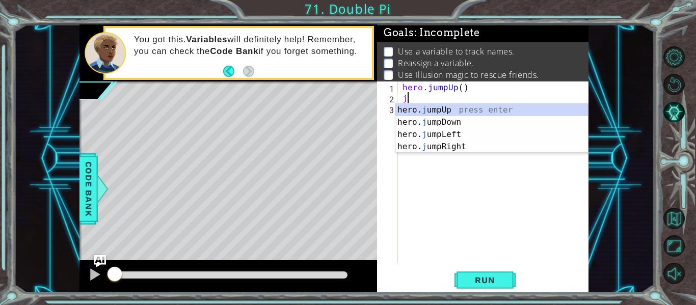
type textarea "jr"
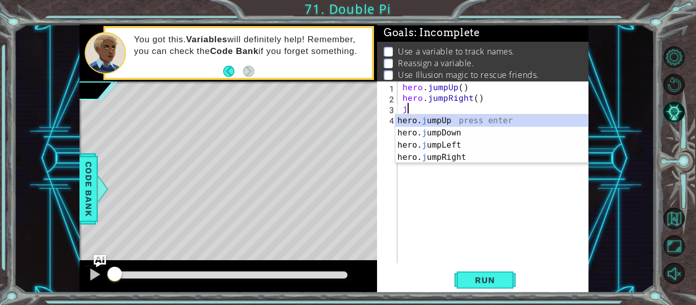
type textarea "jd"
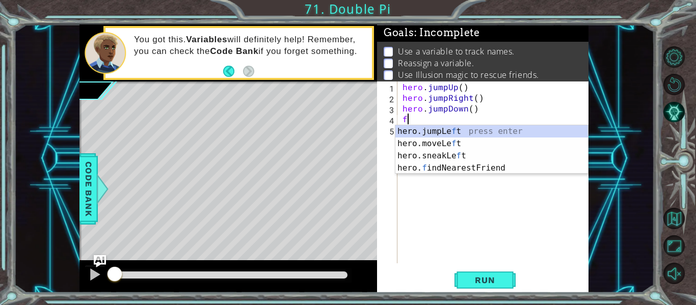
type textarea "fr"
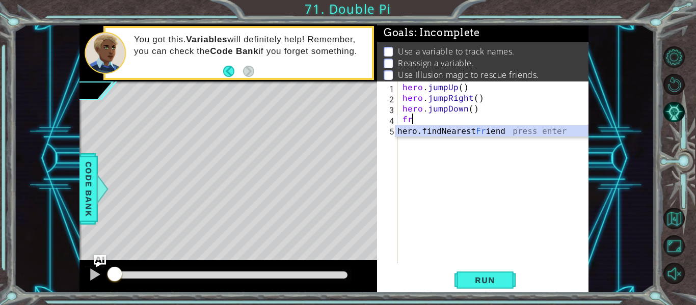
drag, startPoint x: 482, startPoint y: 134, endPoint x: 462, endPoint y: 132, distance: 20.4
click at [462, 132] on div "hero.findNearest Fr iend press enter" at bounding box center [491, 143] width 193 height 37
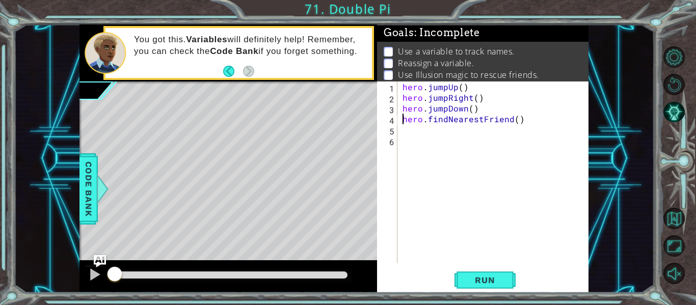
click at [401, 119] on div "hero . jumpUp ( ) hero . jumpRight ( ) hero . jumpDown ( ) hero . findNearestFr…" at bounding box center [496, 183] width 191 height 203
type textarea "friend = hero.findNearestFriend()"
click at [406, 139] on div "hero . jumpUp ( ) hero . jumpRight ( ) hero . jumpDown ( ) friend = hero . find…" at bounding box center [496, 183] width 191 height 203
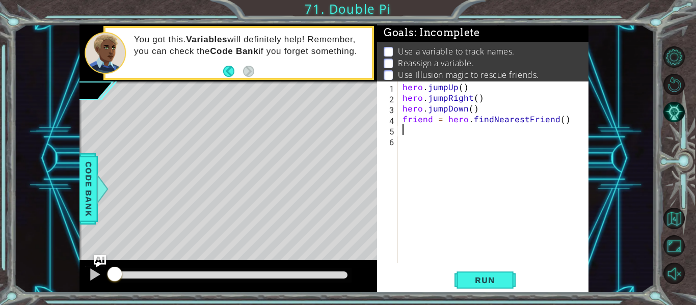
click at [404, 133] on div "hero . jumpUp ( ) hero . jumpRight ( ) hero . jumpDown ( ) friend = hero . find…" at bounding box center [496, 183] width 191 height 203
type textarea "hero.castIllusionMist("Boostes")"
click at [413, 147] on div "hero . jumpUp ( ) hero . jumpRight ( ) hero . jumpDown ( ) friend = hero . find…" at bounding box center [496, 183] width 191 height 203
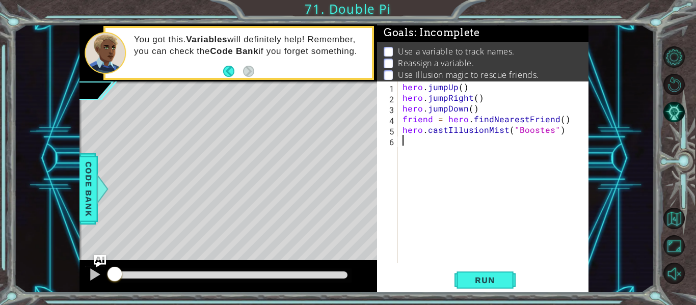
scroll to position [0, 0]
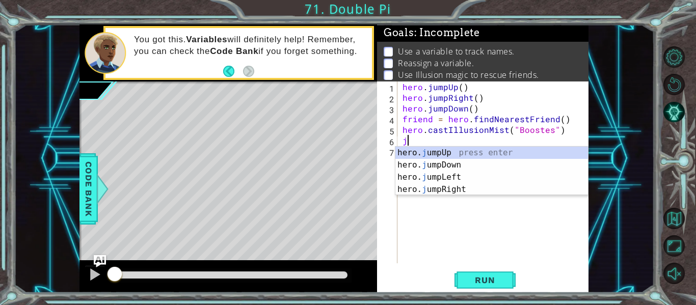
type textarea "ju"
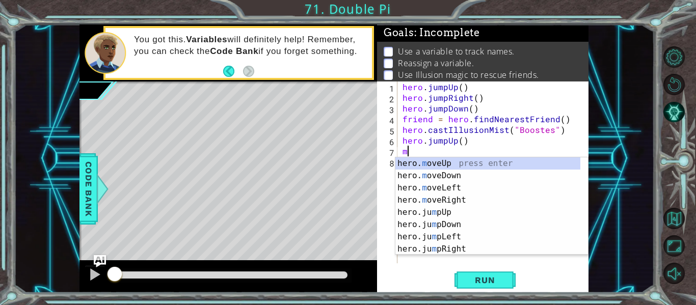
type textarea "hero.moveUp(1)"
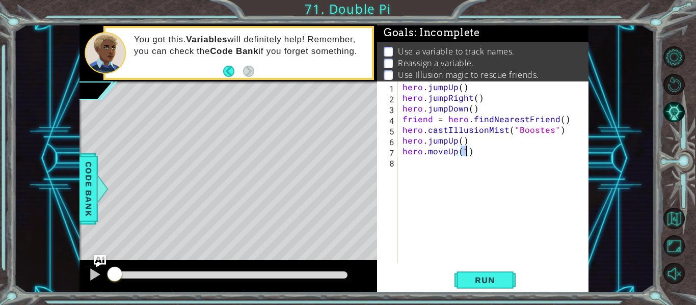
click at [417, 173] on div "hero . jumpUp ( ) hero . jumpRight ( ) hero . jumpDown ( ) friend = hero . find…" at bounding box center [496, 183] width 191 height 203
type textarea "hero.moveRight(3)"
click at [408, 175] on div "hero . jumpUp ( ) hero . jumpRight ( ) hero . jumpDown ( ) friend = hero . find…" at bounding box center [496, 183] width 191 height 203
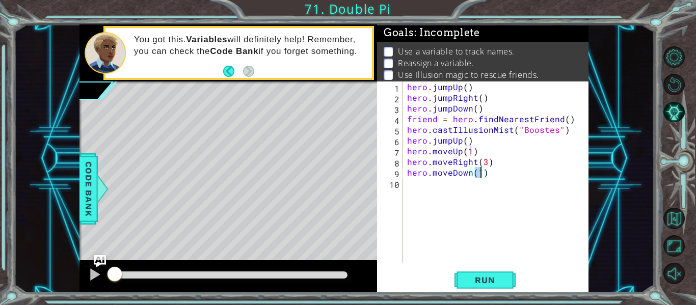
type textarea "hero.moveDown(3)"
click at [413, 189] on div "hero . jumpUp ( ) hero . jumpRight ( ) hero . jumpDown ( ) friend = hero . find…" at bounding box center [498, 183] width 187 height 203
type textarea "f"
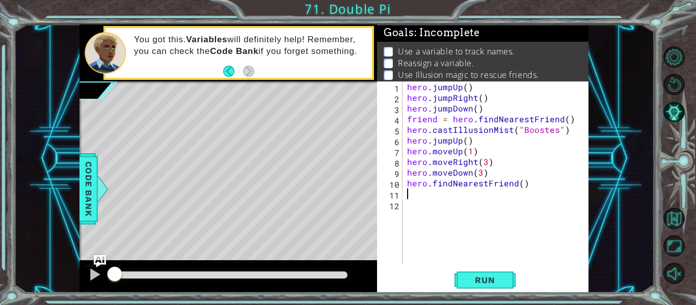
click at [405, 184] on div "hero . jumpUp ( ) hero . jumpRight ( ) hero . jumpDown ( ) friend = hero . find…" at bounding box center [498, 183] width 187 height 203
type textarea "friend = hero.findNearestFriend()"
click at [421, 205] on div "hero . jumpUp ( ) hero . jumpRight ( ) hero . jumpDown ( ) friend = hero . find…" at bounding box center [498, 183] width 187 height 203
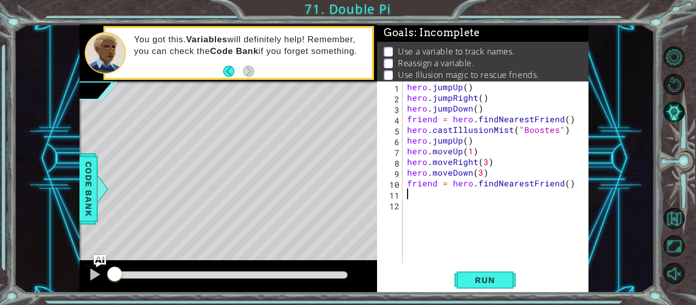
click at [419, 198] on div "hero . jumpUp ( ) hero . jumpRight ( ) hero . jumpDown ( ) friend = hero . find…" at bounding box center [498, 183] width 187 height 203
click at [475, 276] on span "Run" at bounding box center [485, 280] width 40 height 10
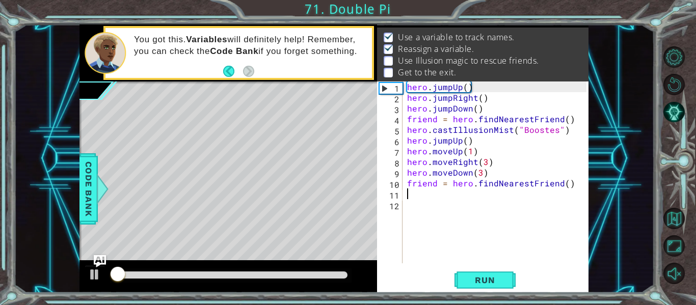
scroll to position [15, 0]
drag, startPoint x: 129, startPoint y: 276, endPoint x: 107, endPoint y: 274, distance: 22.1
click at [107, 274] on div at bounding box center [114, 275] width 18 height 18
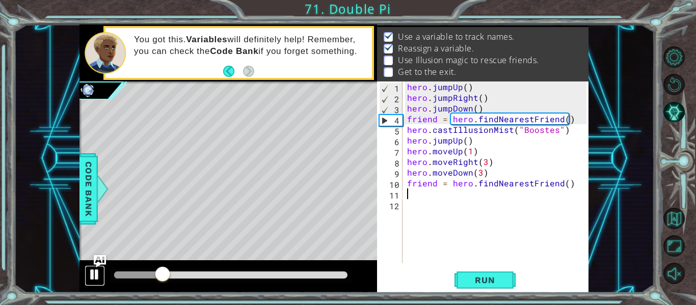
click at [88, 275] on div at bounding box center [94, 274] width 13 height 13
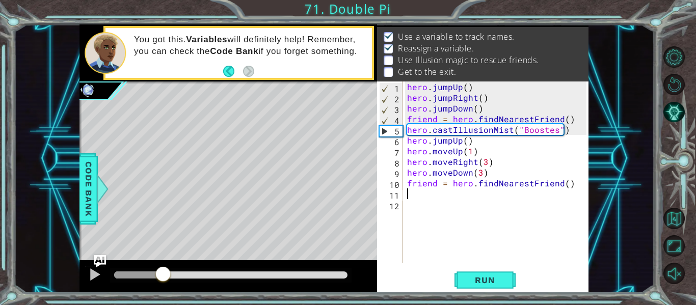
click at [551, 132] on div "hero . jumpUp ( ) hero . jumpRight ( ) hero . jumpDown ( ) friend = hero . find…" at bounding box center [498, 183] width 187 height 203
click at [549, 132] on div "hero . jumpUp ( ) hero . jumpRight ( ) hero . jumpDown ( ) friend = hero . find…" at bounding box center [498, 183] width 187 height 203
click at [553, 133] on div "hero . jumpUp ( ) hero . jumpRight ( ) hero . jumpDown ( ) friend = hero . find…" at bounding box center [498, 183] width 187 height 203
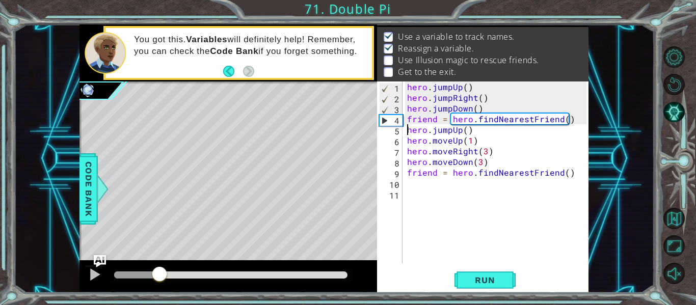
drag, startPoint x: 166, startPoint y: 269, endPoint x: 159, endPoint y: 266, distance: 7.1
click at [159, 266] on div at bounding box center [159, 275] width 18 height 18
click at [474, 134] on div "hero . jumpUp ( ) hero . jumpRight ( ) hero . jumpDown ( ) friend = hero . find…" at bounding box center [498, 183] width 187 height 203
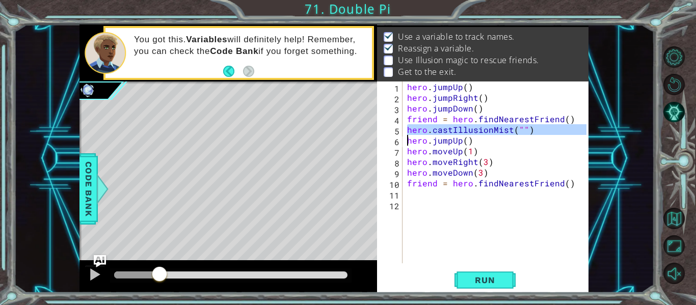
click at [521, 128] on div "hero . jumpUp ( ) hero . jumpRight ( ) hero . jumpDown ( ) friend = hero . find…" at bounding box center [495, 173] width 181 height 182
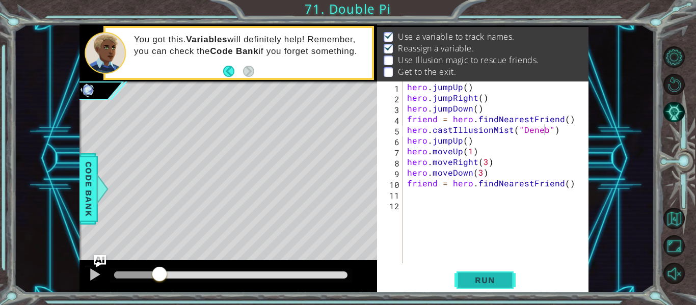
click at [494, 277] on span "Run" at bounding box center [485, 280] width 40 height 10
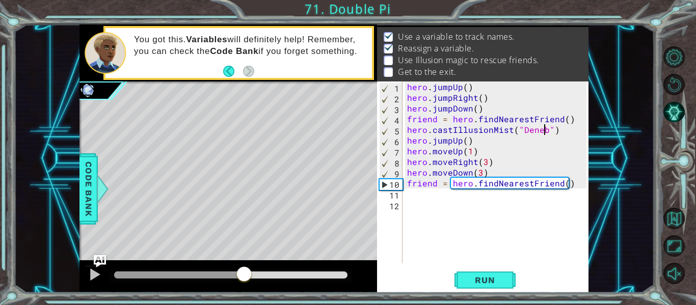
drag, startPoint x: 133, startPoint y: 273, endPoint x: 244, endPoint y: 281, distance: 110.9
click at [244, 281] on div at bounding box center [244, 275] width 18 height 18
click at [92, 278] on div at bounding box center [94, 274] width 13 height 13
click at [563, 185] on div "hero . jumpUp ( ) hero . jumpRight ( ) hero . jumpDown ( ) friend = hero . find…" at bounding box center [498, 183] width 187 height 203
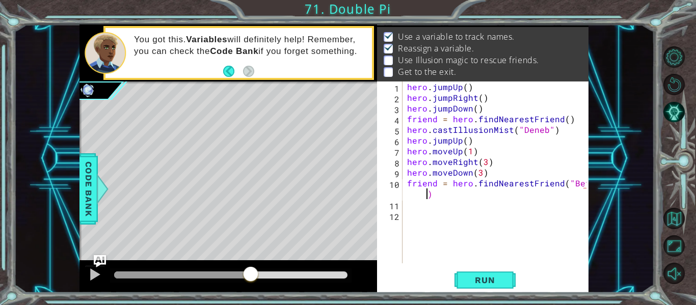
scroll to position [0, 11]
type textarea "friend = hero.findNearestFriend("Beta")"
click at [420, 213] on div "hero . jumpUp ( ) hero . jumpRight ( ) hero . jumpDown ( ) friend = hero . find…" at bounding box center [498, 183] width 187 height 203
type textarea "c"
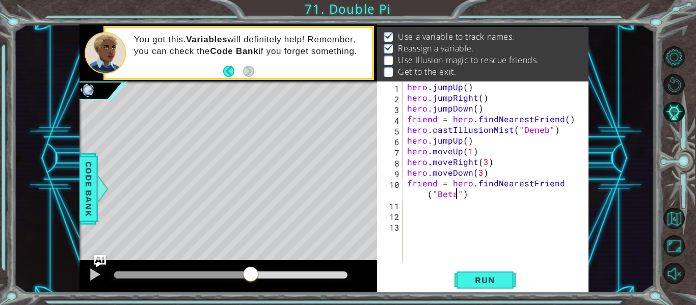
click at [458, 195] on div "hero . jumpUp ( ) hero . jumpRight ( ) hero . jumpDown ( ) friend = hero . find…" at bounding box center [498, 183] width 187 height 203
click at [458, 194] on div "hero . jumpUp ( ) hero . jumpRight ( ) hero . jumpDown ( ) friend = hero . find…" at bounding box center [498, 183] width 187 height 203
click at [459, 193] on div "hero . jumpUp ( ) hero . jumpRight ( ) hero . jumpDown ( ) friend = hero . find…" at bounding box center [498, 183] width 187 height 203
type textarea "friend = hero.findNearestFriend()"
click at [420, 198] on div "hero . jumpUp ( ) hero . jumpRight ( ) hero . jumpDown ( ) friend = hero . find…" at bounding box center [498, 183] width 187 height 203
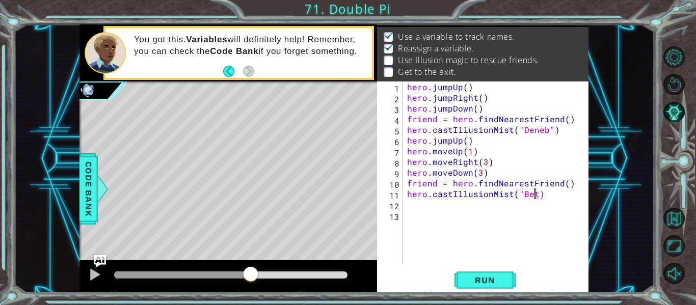
scroll to position [0, 8]
type textarea "hero.castIllusionMist("Beta")"
click at [423, 207] on div "hero . jumpUp ( ) hero . jumpRight ( ) hero . jumpDown ( ) friend = hero . find…" at bounding box center [498, 183] width 187 height 203
type textarea "hero.moveRight(1)"
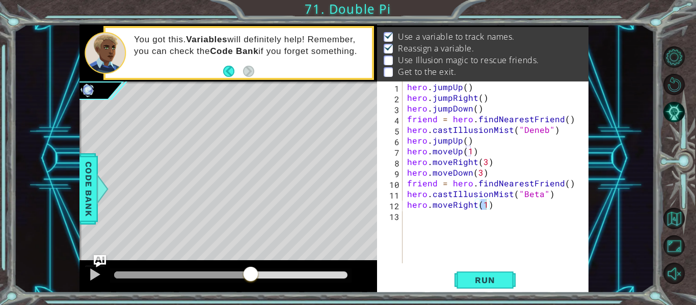
click at [477, 298] on div "1 ההההההההההההההההההההההההההההההההההההההההההההההההההההההההההההההההההההההההההההה…" at bounding box center [348, 152] width 696 height 305
click at [473, 278] on span "Run" at bounding box center [485, 280] width 40 height 10
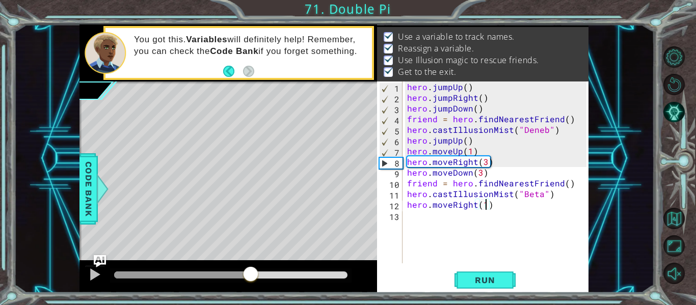
drag, startPoint x: 130, startPoint y: 270, endPoint x: 251, endPoint y: 279, distance: 121.1
click at [251, 279] on div at bounding box center [251, 275] width 18 height 18
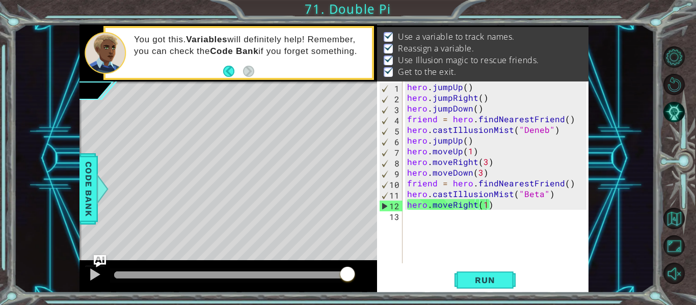
drag, startPoint x: 256, startPoint y: 273, endPoint x: 360, endPoint y: 278, distance: 104.6
click at [360, 278] on body "1 ההההההההההההההההההההההההההההההההההההההההההההההההההההההההההההההההההההההההההההה…" at bounding box center [348, 152] width 696 height 305
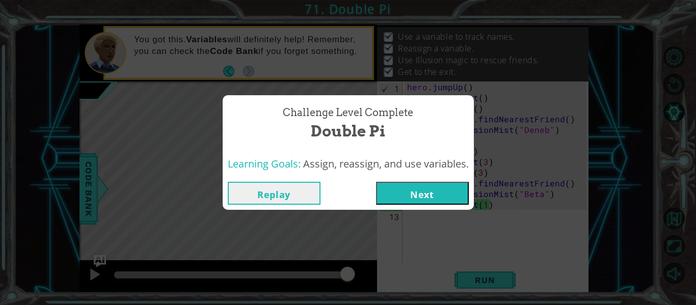
click at [436, 196] on button "Next" at bounding box center [422, 193] width 93 height 23
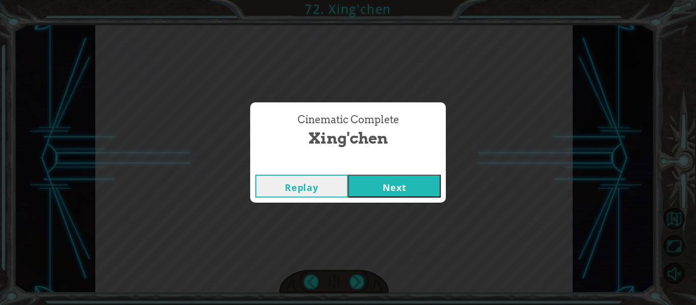
click at [367, 202] on div "Replay Next" at bounding box center [348, 186] width 196 height 33
click at [367, 189] on button "Next" at bounding box center [394, 186] width 93 height 23
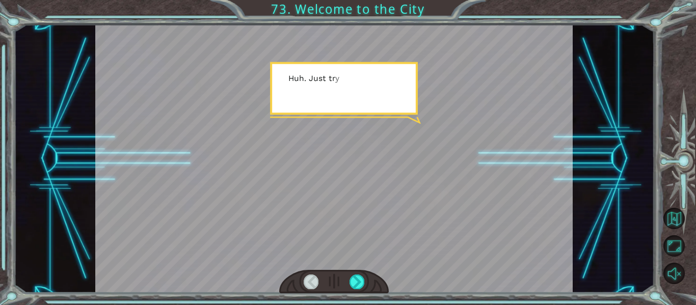
click at [367, 189] on div at bounding box center [334, 158] width 478 height 269
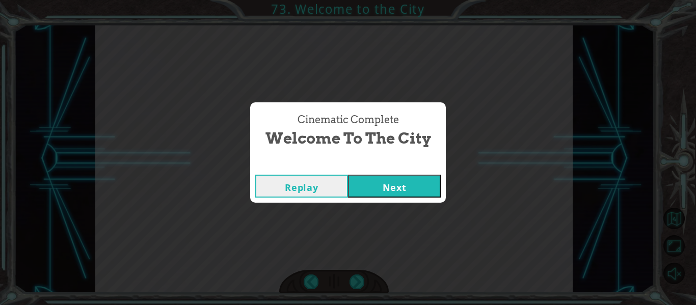
click at [367, 189] on button "Next" at bounding box center [394, 186] width 93 height 23
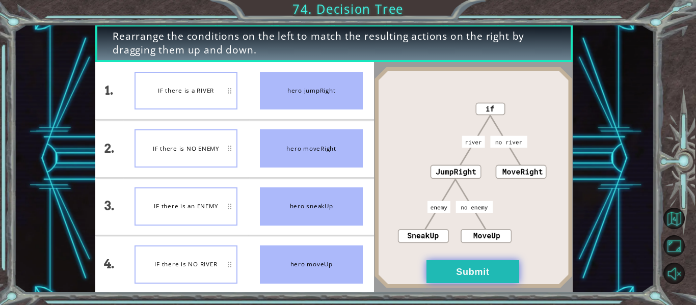
click at [471, 276] on button "Submit" at bounding box center [473, 271] width 93 height 23
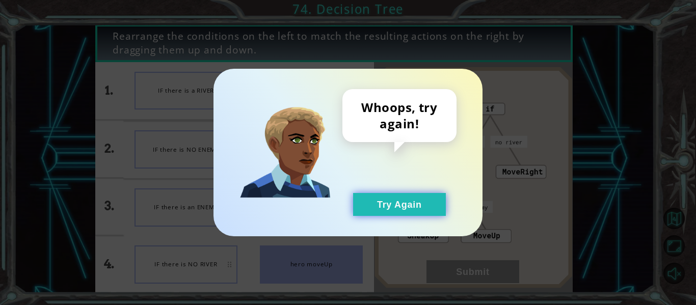
click at [406, 201] on button "Try Again" at bounding box center [399, 204] width 93 height 23
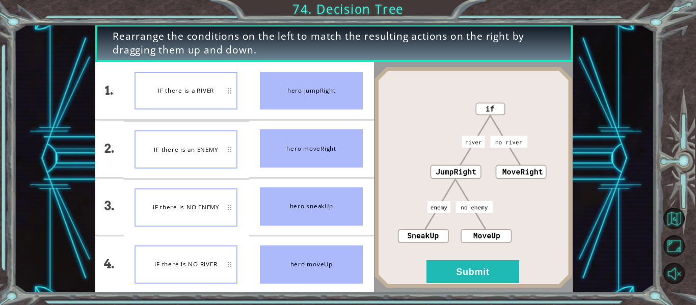
click at [224, 90] on div "IF there is a RIVER" at bounding box center [186, 91] width 103 height 38
click at [468, 266] on button "Submit" at bounding box center [473, 271] width 93 height 23
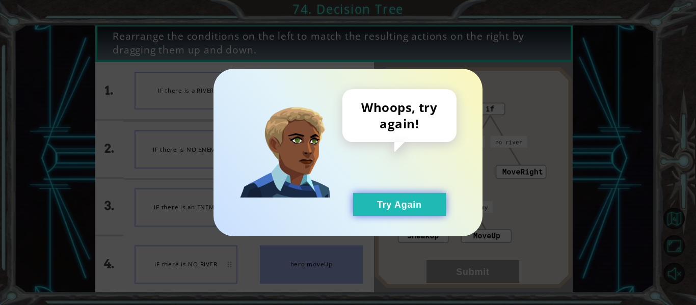
click at [418, 205] on button "Try Again" at bounding box center [399, 204] width 93 height 23
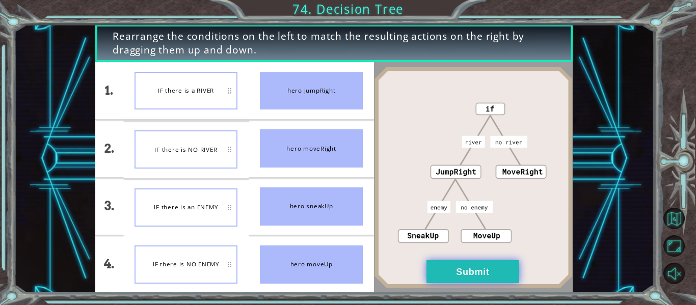
click at [451, 267] on button "Submit" at bounding box center [473, 271] width 93 height 23
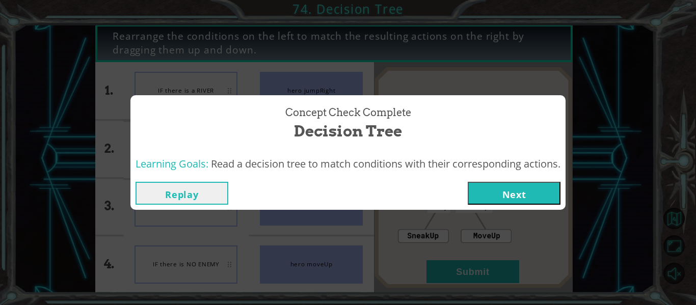
click at [512, 198] on button "Next" at bounding box center [514, 193] width 93 height 23
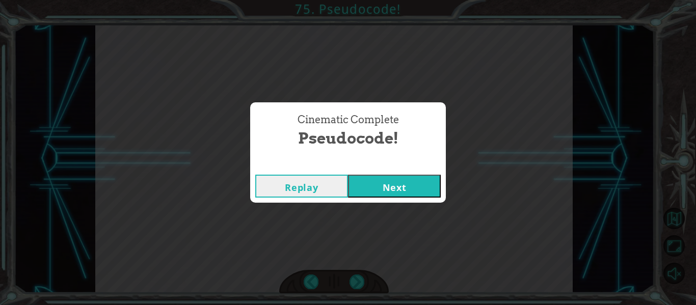
click at [396, 185] on button "Next" at bounding box center [394, 186] width 93 height 23
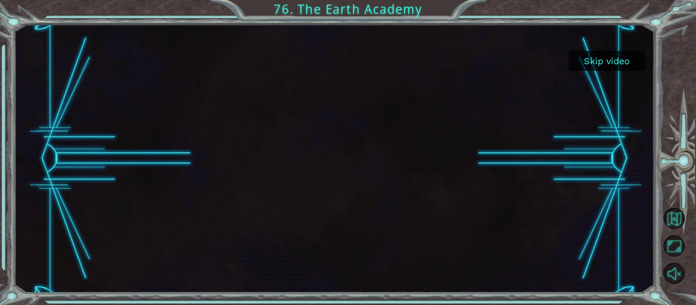
click at [619, 65] on button "Skip video" at bounding box center [607, 61] width 76 height 20
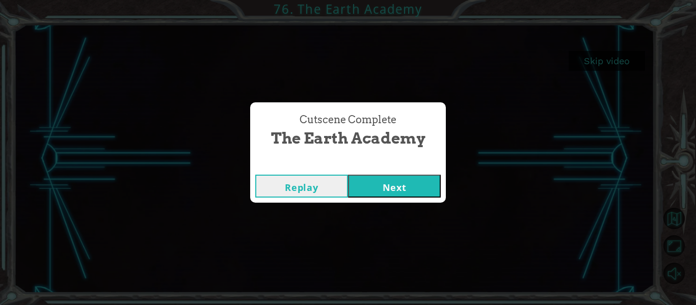
click at [401, 179] on button "Next" at bounding box center [394, 186] width 93 height 23
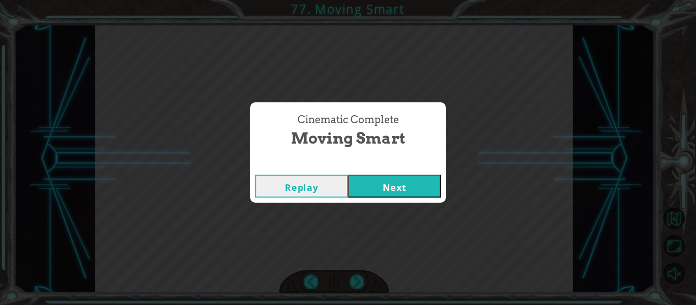
click at [414, 183] on button "Next" at bounding box center [394, 186] width 93 height 23
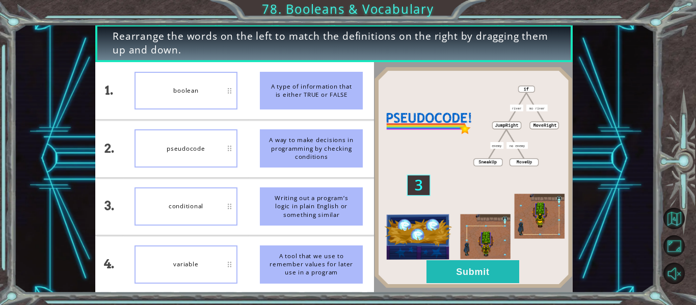
drag, startPoint x: 209, startPoint y: 201, endPoint x: 210, endPoint y: 91, distance: 109.6
drag, startPoint x: 210, startPoint y: 91, endPoint x: 192, endPoint y: 188, distance: 98.5
click at [192, 188] on div "conditional" at bounding box center [186, 207] width 103 height 38
click at [480, 276] on button "Submit" at bounding box center [473, 271] width 93 height 23
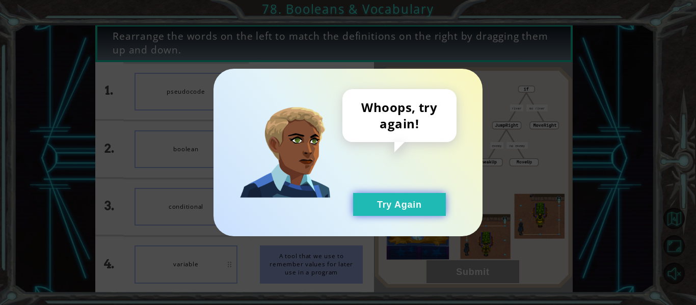
click at [425, 213] on button "Try Again" at bounding box center [399, 204] width 93 height 23
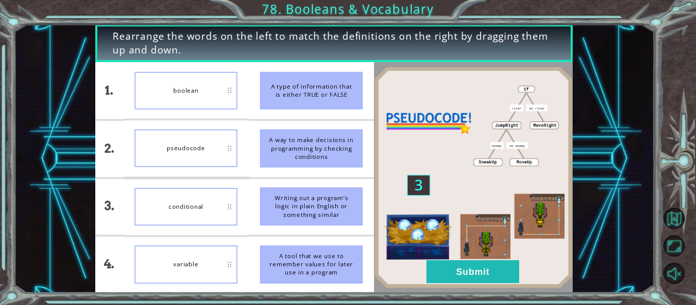
drag, startPoint x: 189, startPoint y: 223, endPoint x: 167, endPoint y: 120, distance: 105.1
drag, startPoint x: 167, startPoint y: 120, endPoint x: 140, endPoint y: 219, distance: 102.1
click at [140, 219] on div "conditional" at bounding box center [186, 207] width 103 height 38
drag, startPoint x: 140, startPoint y: 219, endPoint x: 161, endPoint y: 105, distance: 115.6
drag, startPoint x: 161, startPoint y: 105, endPoint x: 156, endPoint y: 199, distance: 93.9
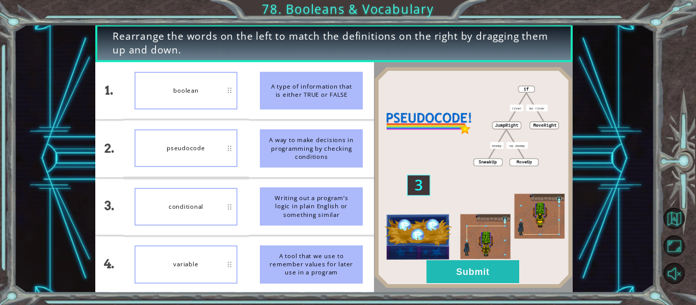
click at [156, 199] on div "conditional" at bounding box center [186, 207] width 103 height 38
drag, startPoint x: 156, startPoint y: 199, endPoint x: 173, endPoint y: 207, distance: 18.7
click at [173, 207] on div "conditional" at bounding box center [186, 207] width 103 height 38
drag, startPoint x: 173, startPoint y: 207, endPoint x: 246, endPoint y: 205, distance: 73.4
click at [246, 205] on li "conditional" at bounding box center [185, 207] width 125 height 57
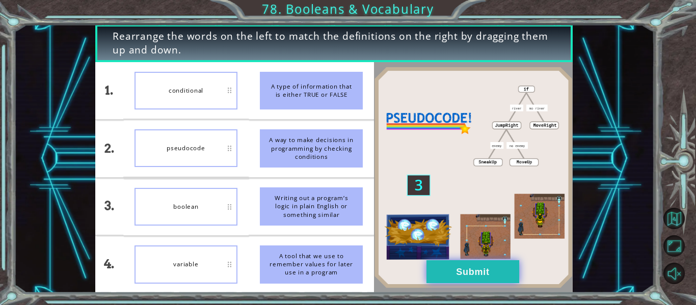
click at [431, 269] on button "Submit" at bounding box center [473, 271] width 93 height 23
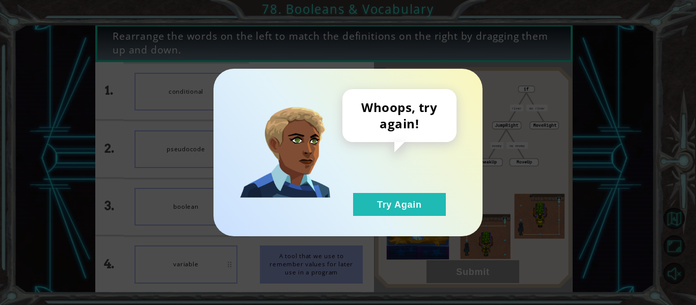
click at [401, 220] on div "Whoops, try again! Try Again" at bounding box center [348, 153] width 269 height 168
click at [399, 213] on button "Try Again" at bounding box center [399, 204] width 93 height 23
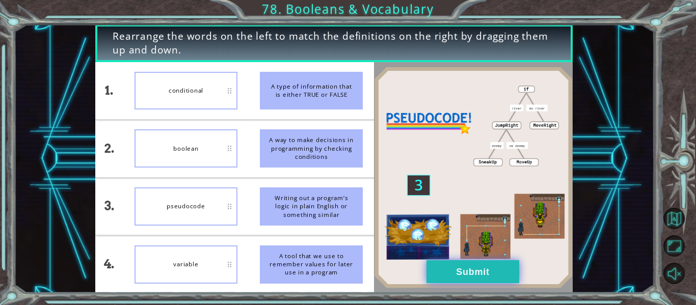
click at [483, 265] on button "Submit" at bounding box center [473, 271] width 93 height 23
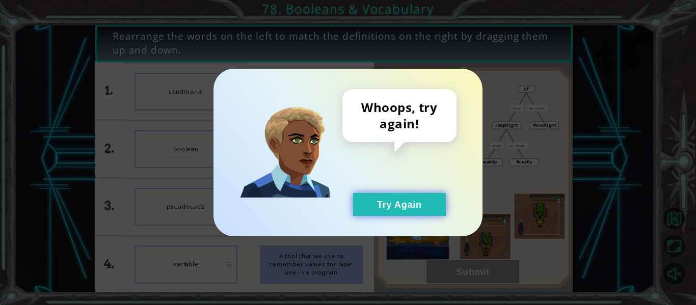
click at [392, 203] on button "Try Again" at bounding box center [399, 204] width 93 height 23
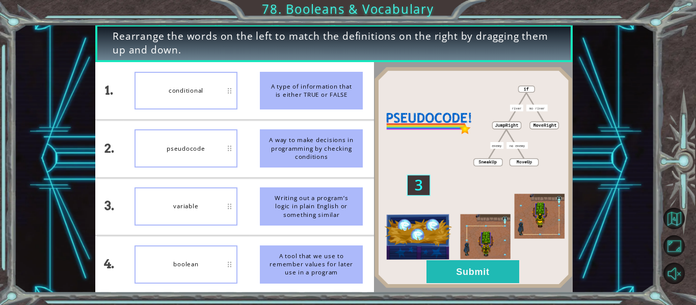
click at [449, 257] on img at bounding box center [473, 178] width 199 height 222
click at [452, 259] on img at bounding box center [473, 178] width 199 height 222
click at [466, 271] on button "Submit" at bounding box center [473, 271] width 93 height 23
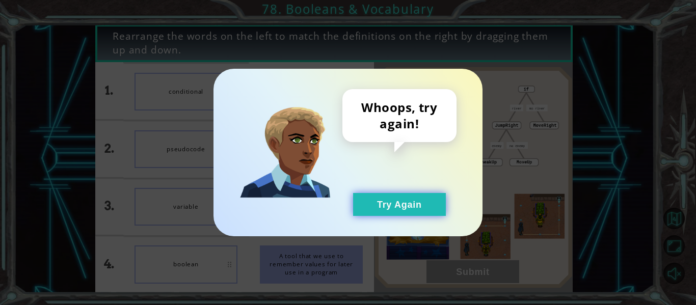
click at [392, 207] on button "Try Again" at bounding box center [399, 204] width 93 height 23
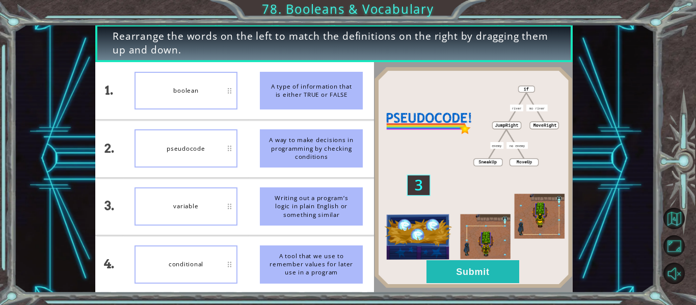
click at [229, 94] on div "boolean" at bounding box center [186, 91] width 103 height 38
click at [230, 137] on div "pseudocode" at bounding box center [186, 148] width 103 height 38
click at [454, 266] on button "Submit" at bounding box center [473, 271] width 93 height 23
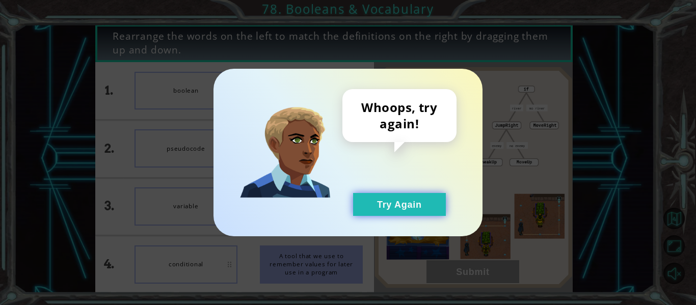
click at [407, 204] on button "Try Again" at bounding box center [399, 204] width 93 height 23
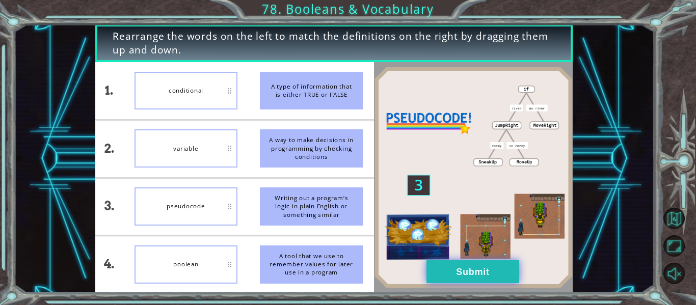
click at [448, 280] on button "Submit" at bounding box center [473, 271] width 93 height 23
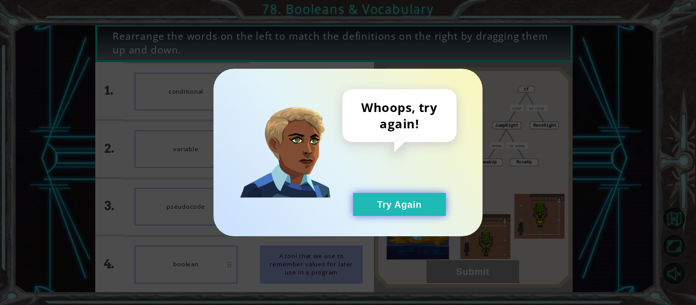
click at [377, 208] on button "Try Again" at bounding box center [399, 204] width 93 height 23
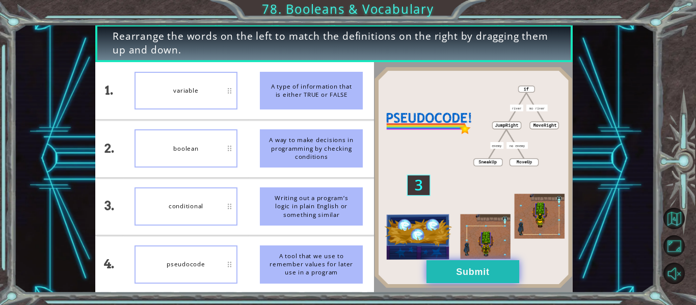
click at [493, 269] on button "Submit" at bounding box center [473, 271] width 93 height 23
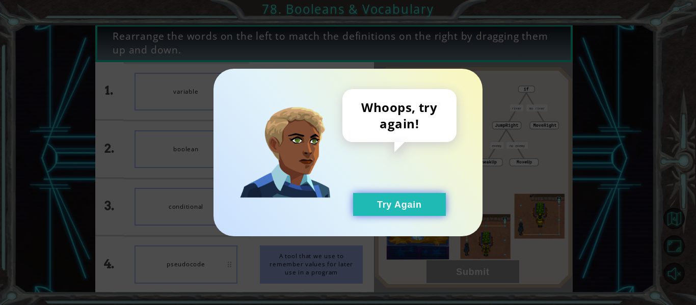
click at [433, 205] on button "Try Again" at bounding box center [399, 204] width 93 height 23
